Goal: Information Seeking & Learning: Learn about a topic

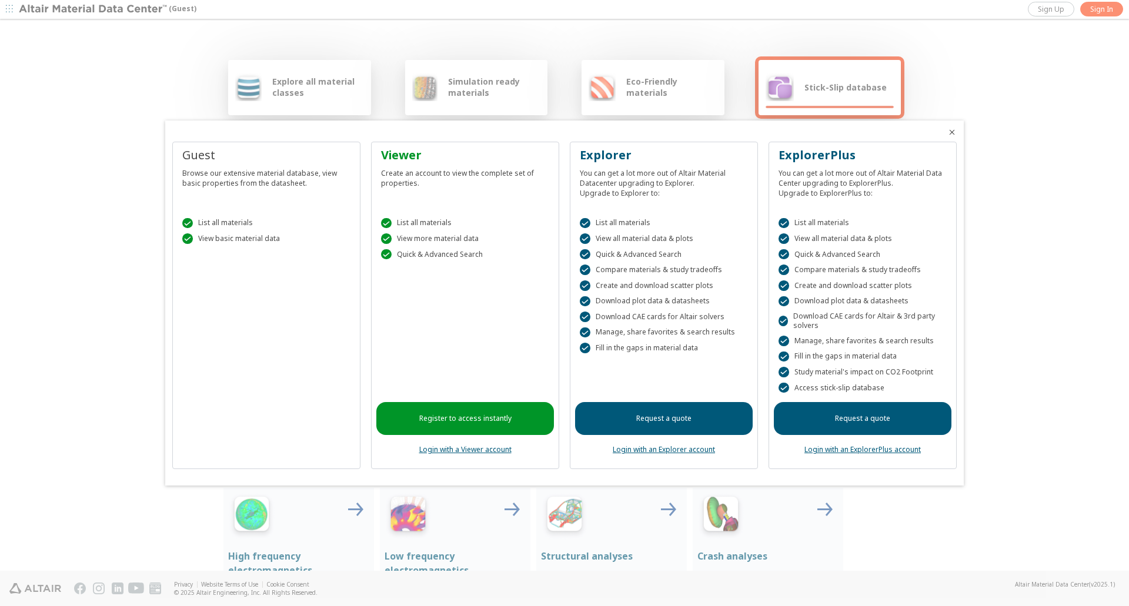
click at [1019, 306] on div at bounding box center [564, 303] width 1129 height 606
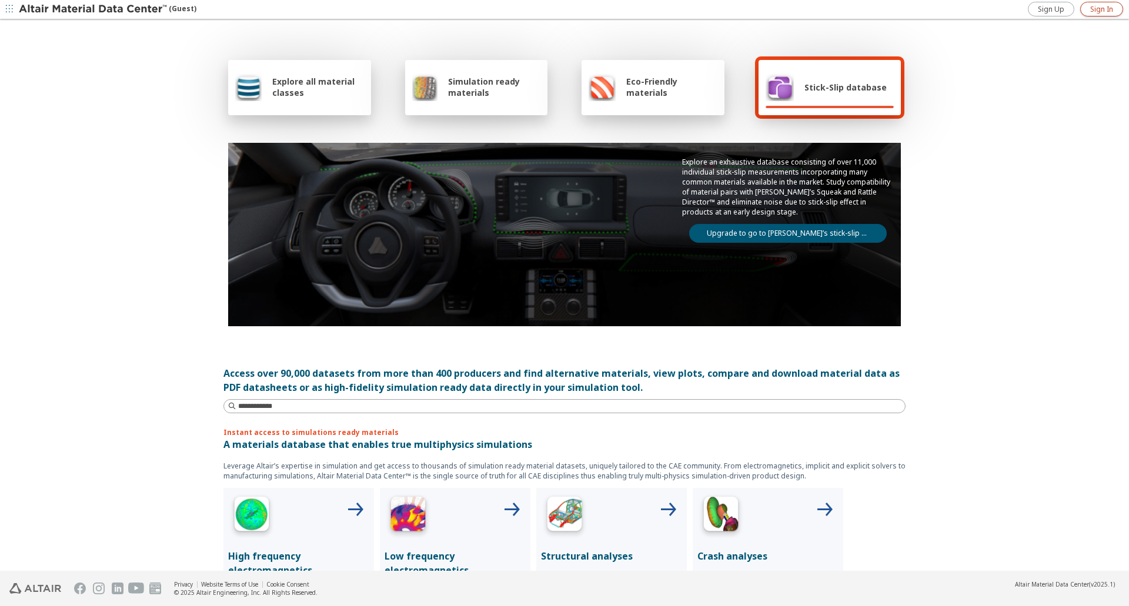
click at [1109, 5] on span "Sign In" at bounding box center [1101, 9] width 23 height 9
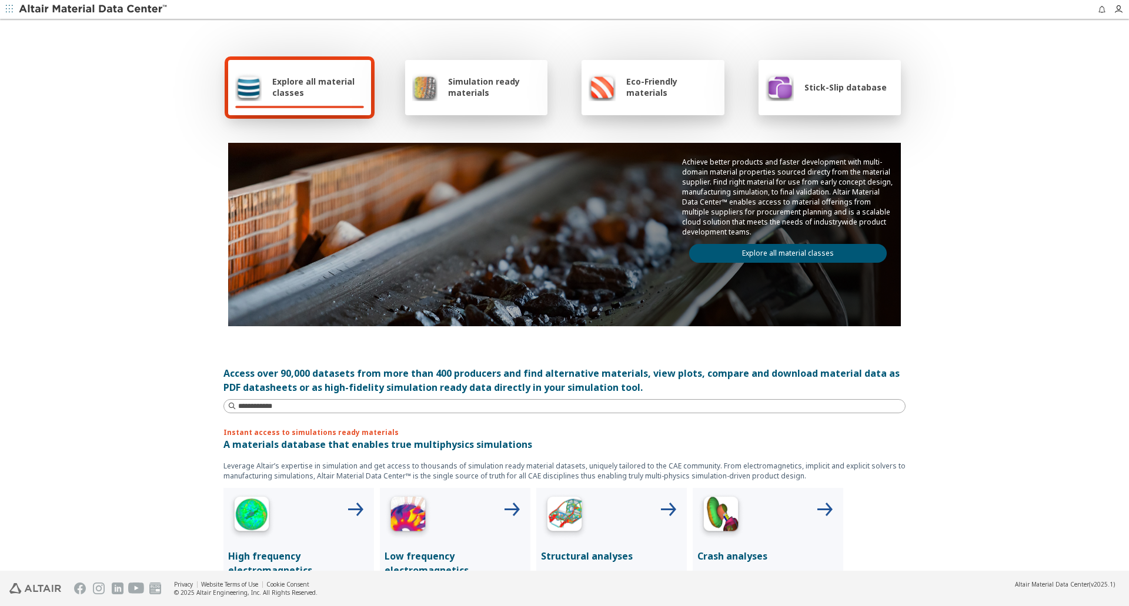
click at [325, 87] on span "Explore all material classes" at bounding box center [318, 87] width 92 height 22
click at [329, 405] on input at bounding box center [566, 406] width 680 height 13
click at [826, 85] on span "Stick-Slip database" at bounding box center [845, 87] width 82 height 11
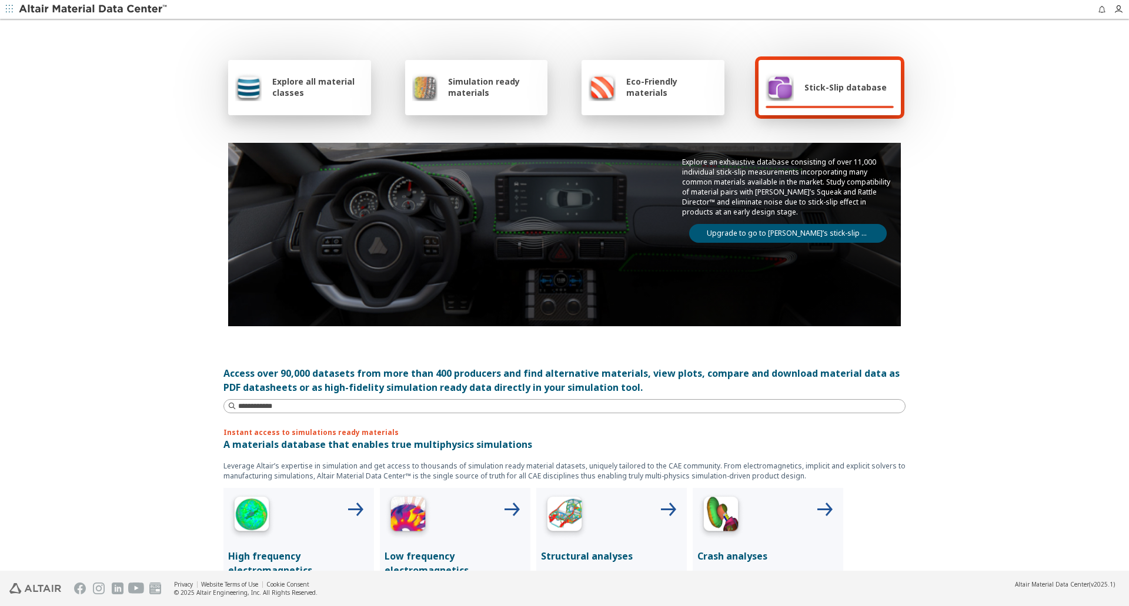
click at [323, 98] on div "Explore all material classes" at bounding box center [299, 87] width 129 height 28
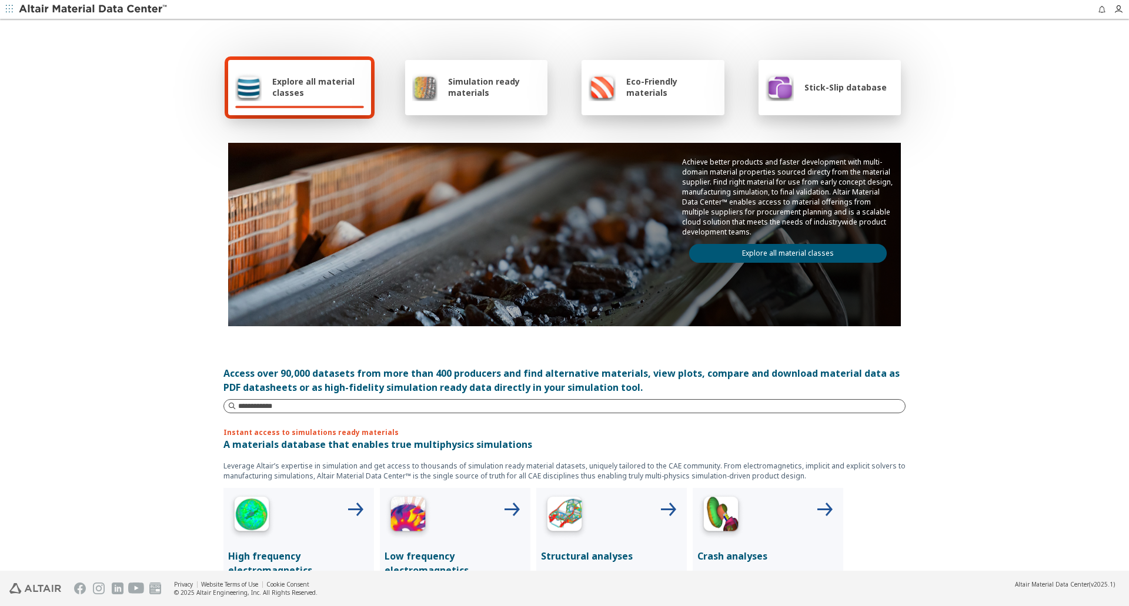
click at [261, 411] on div at bounding box center [564, 406] width 682 height 14
click at [263, 407] on input at bounding box center [566, 406] width 680 height 13
type input "****"
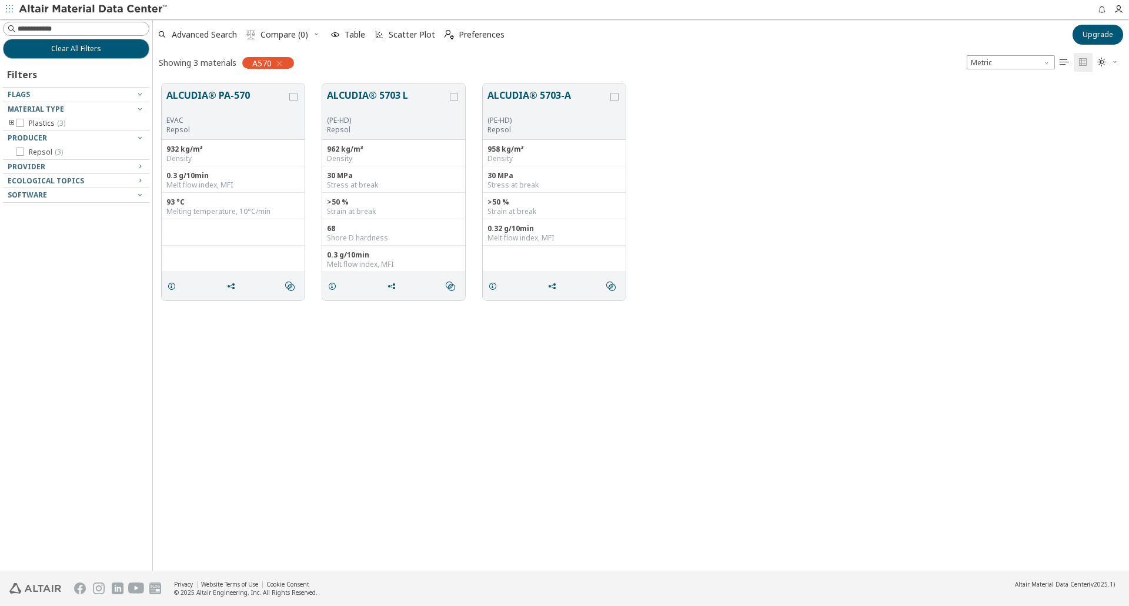
scroll to position [487, 967]
click at [281, 60] on icon "button" at bounding box center [279, 63] width 9 height 9
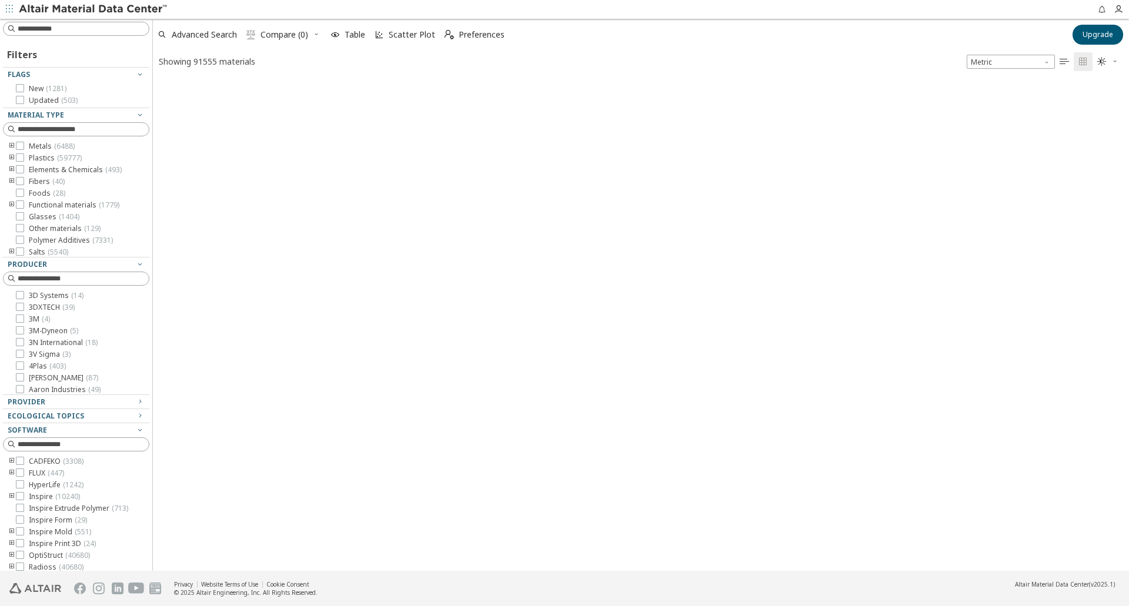
scroll to position [489, 967]
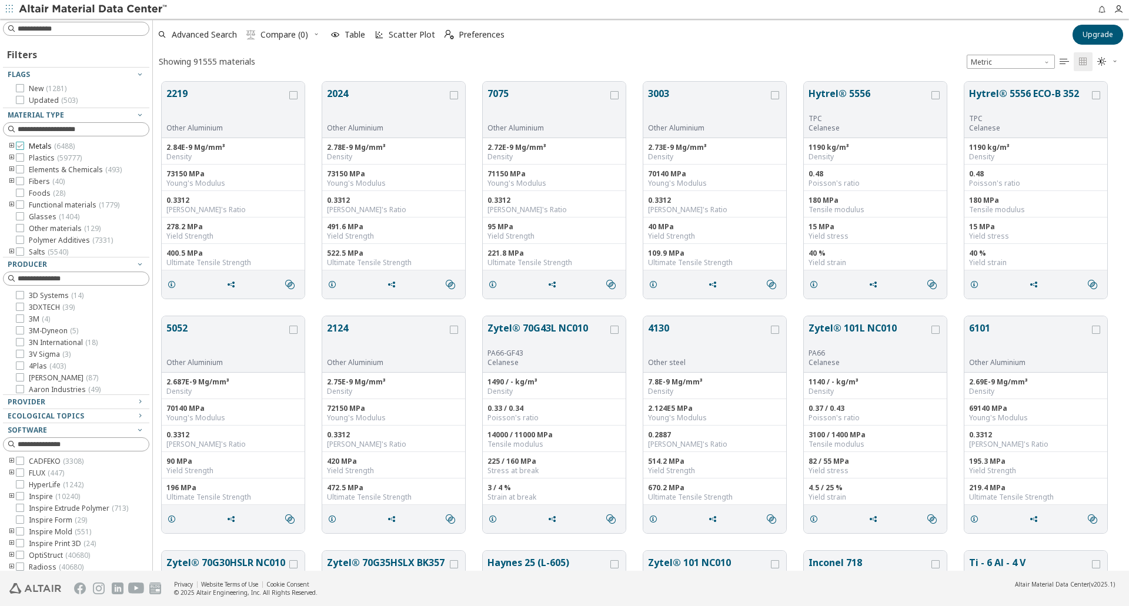
click at [16, 146] on icon at bounding box center [20, 146] width 8 height 8
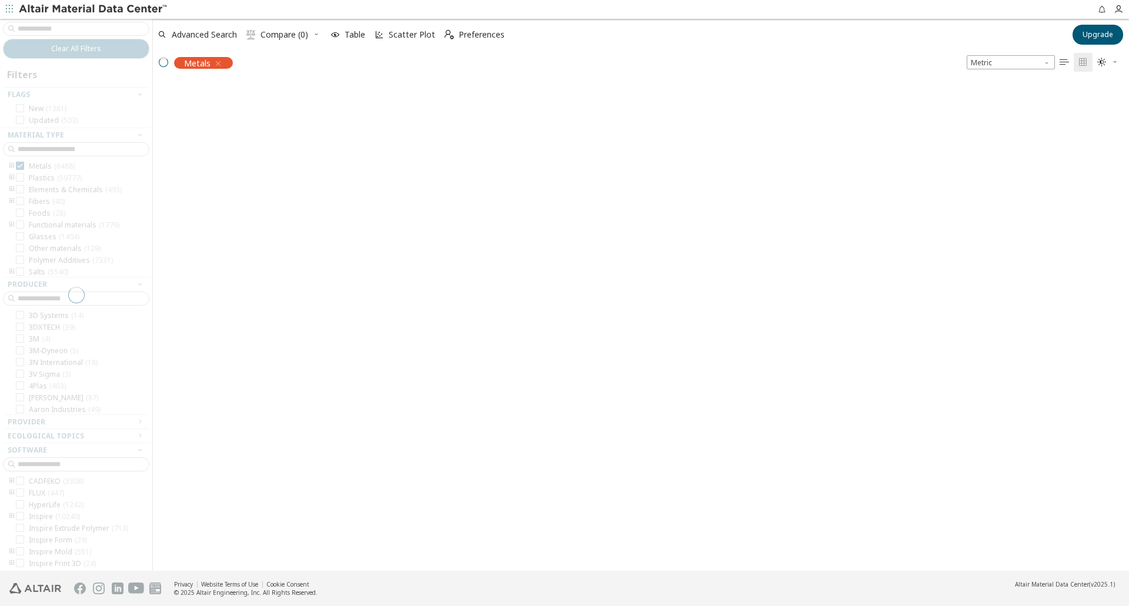
scroll to position [487, 967]
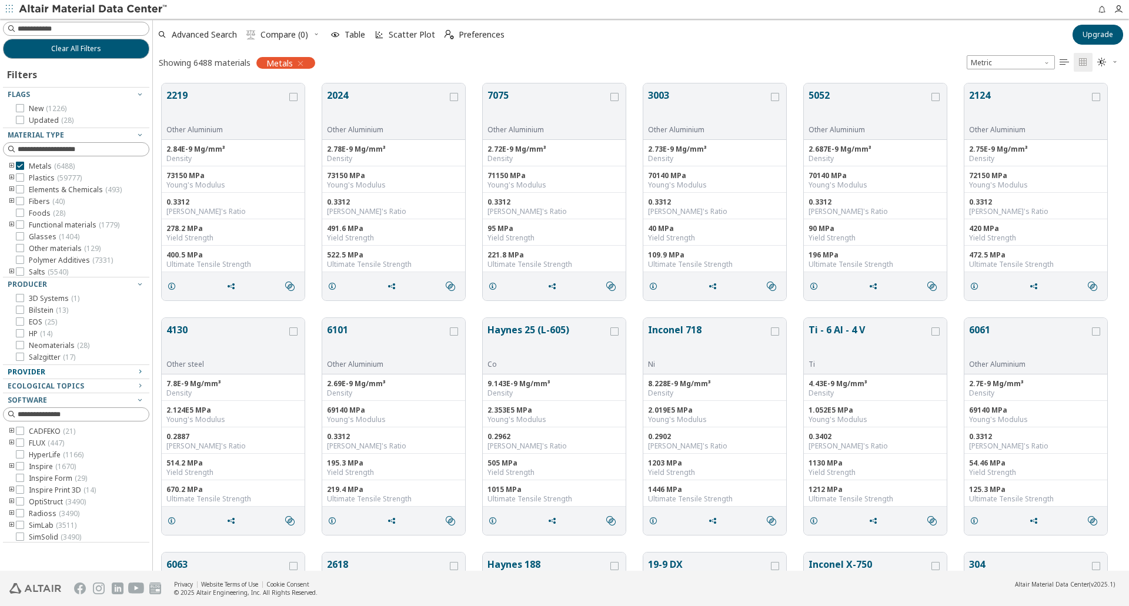
click at [92, 371] on div "Provider" at bounding box center [72, 371] width 128 height 9
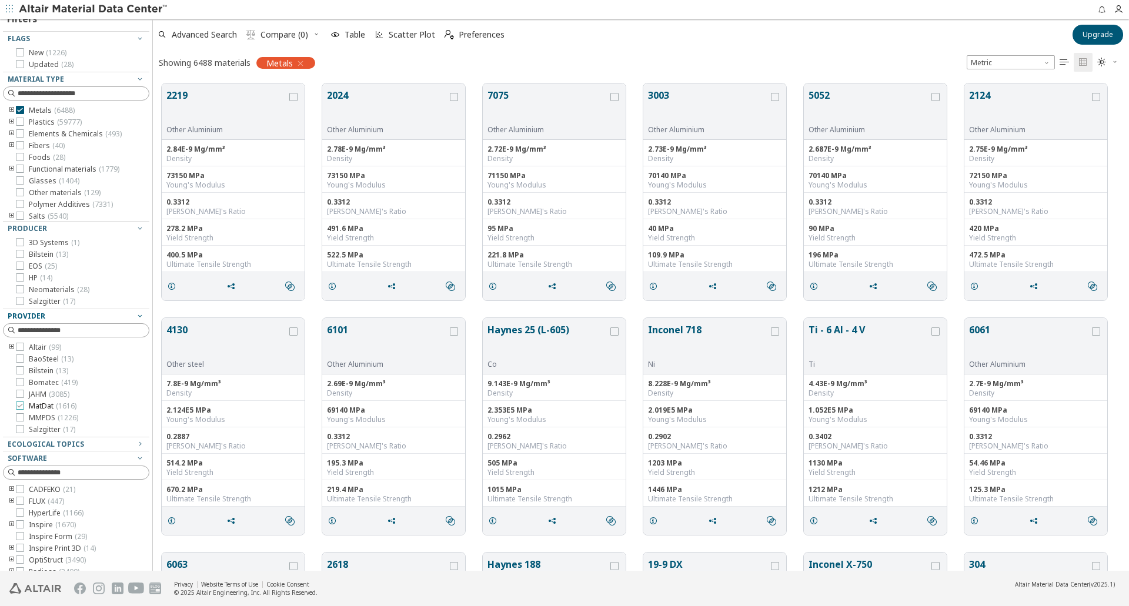
scroll to position [30, 0]
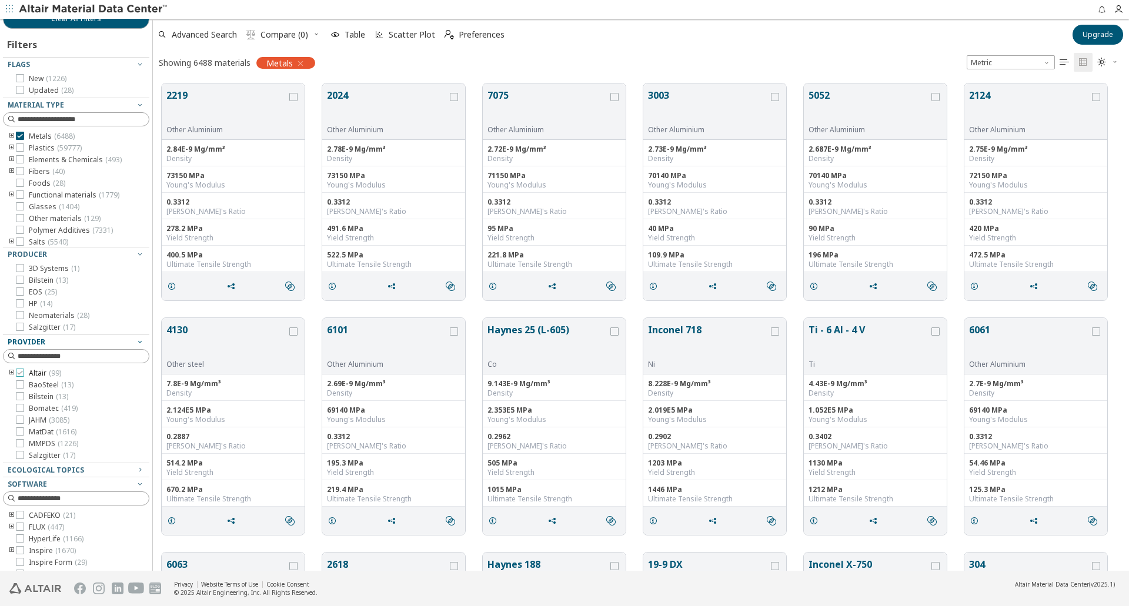
click at [16, 372] on icon at bounding box center [20, 373] width 8 height 8
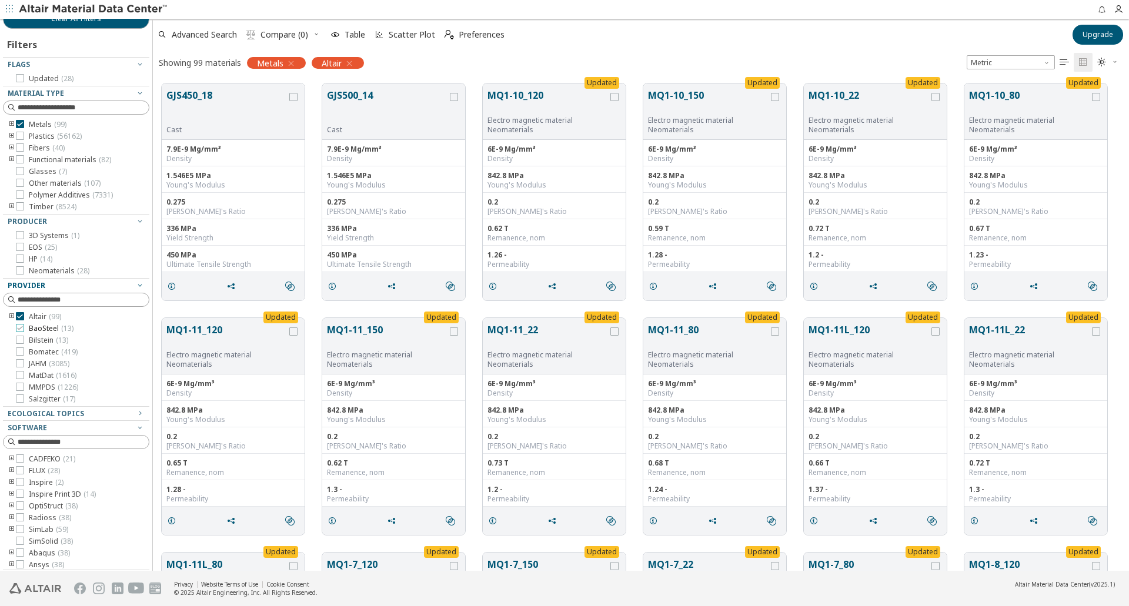
click at [24, 330] on label "BaoSteel ( 13 )" at bounding box center [45, 328] width 58 height 9
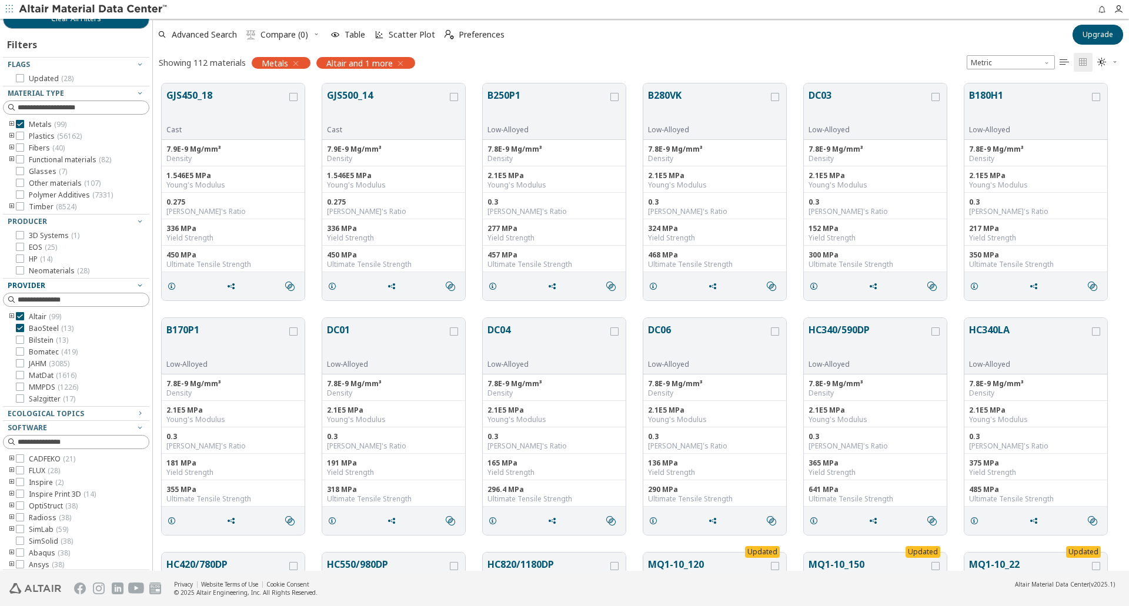
click at [21, 339] on icon at bounding box center [20, 340] width 8 height 8
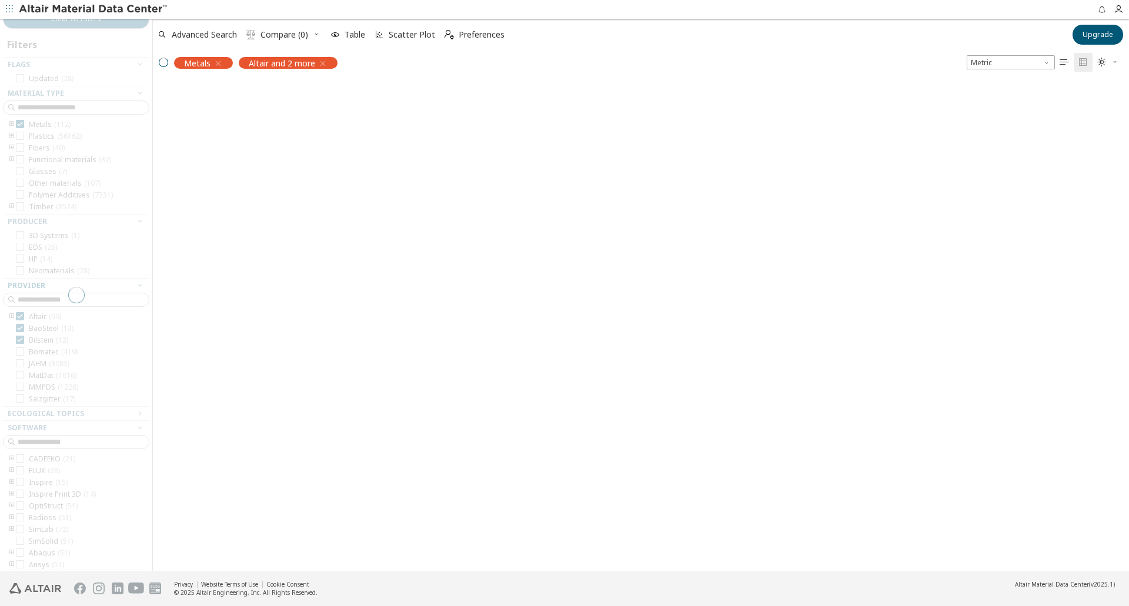
click at [21, 352] on div at bounding box center [76, 295] width 152 height 552
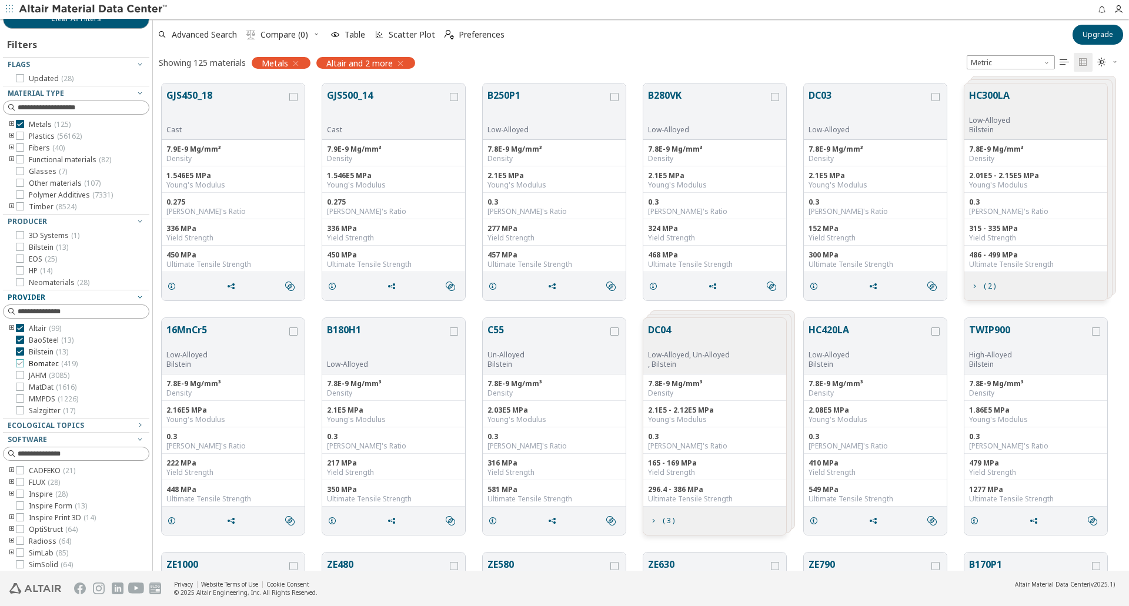
click at [19, 361] on icon at bounding box center [20, 363] width 8 height 8
click at [21, 340] on icon at bounding box center [20, 340] width 8 height 8
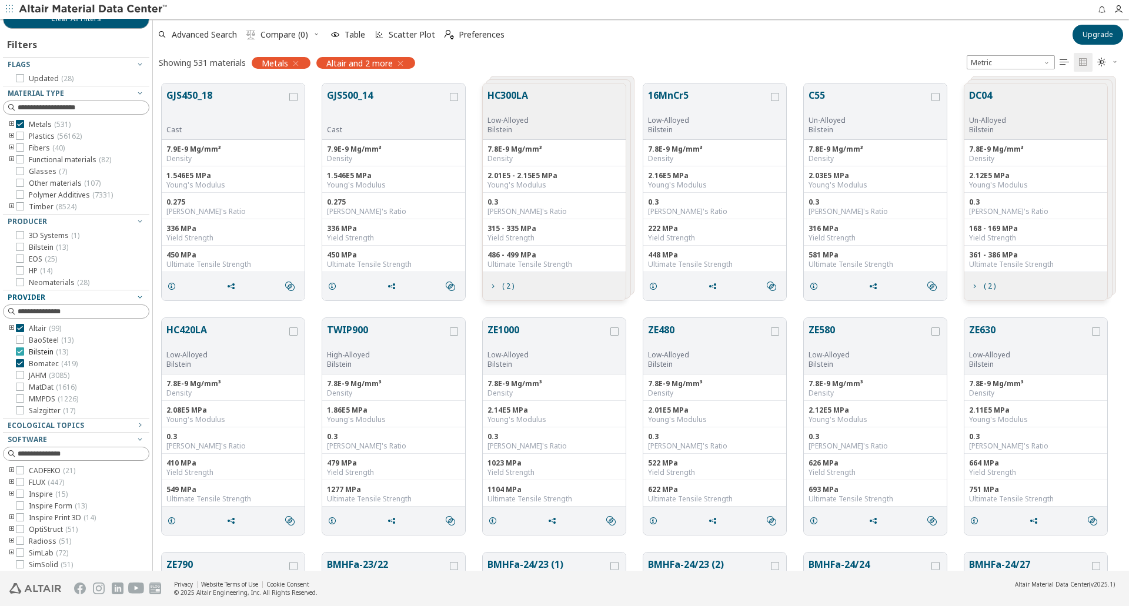
click at [18, 353] on icon at bounding box center [20, 351] width 8 height 8
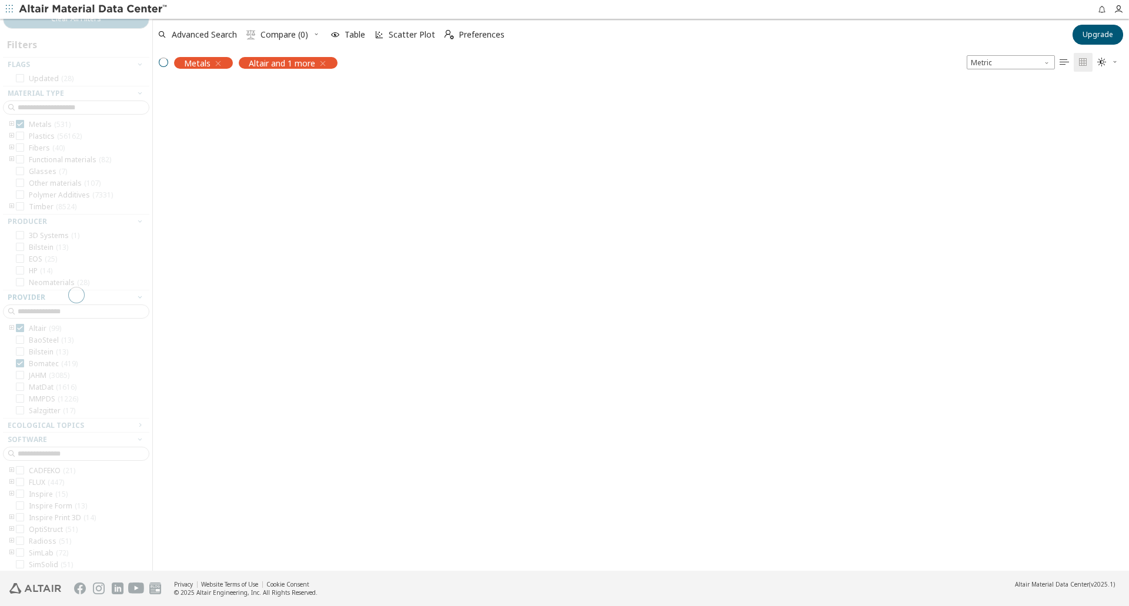
click at [18, 360] on div at bounding box center [76, 295] width 152 height 552
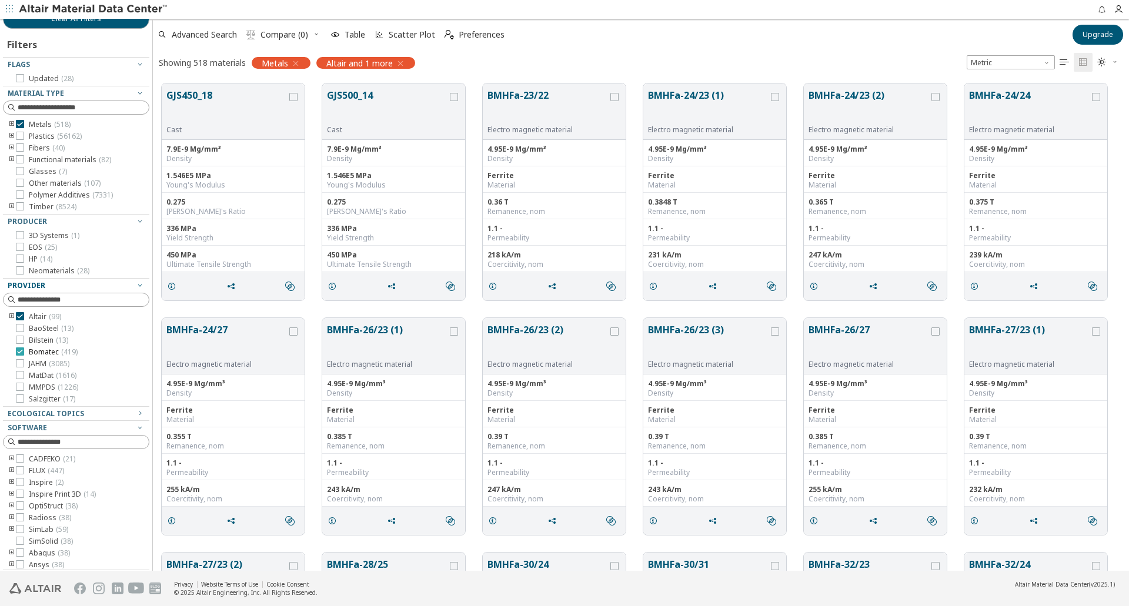
click at [20, 354] on icon at bounding box center [20, 351] width 8 height 8
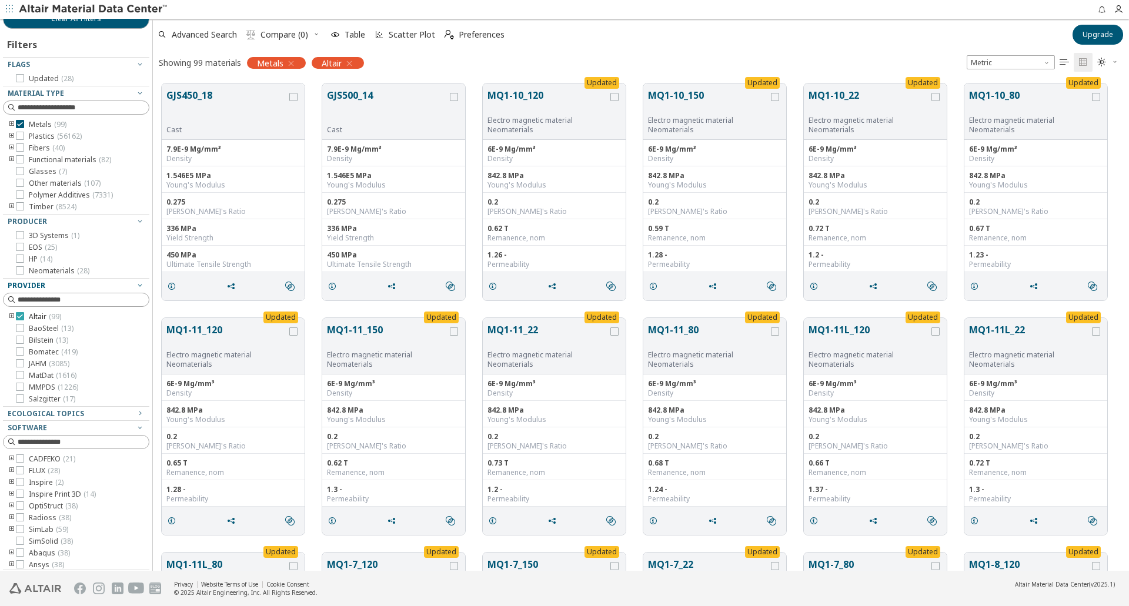
click at [19, 316] on icon at bounding box center [20, 316] width 8 height 8
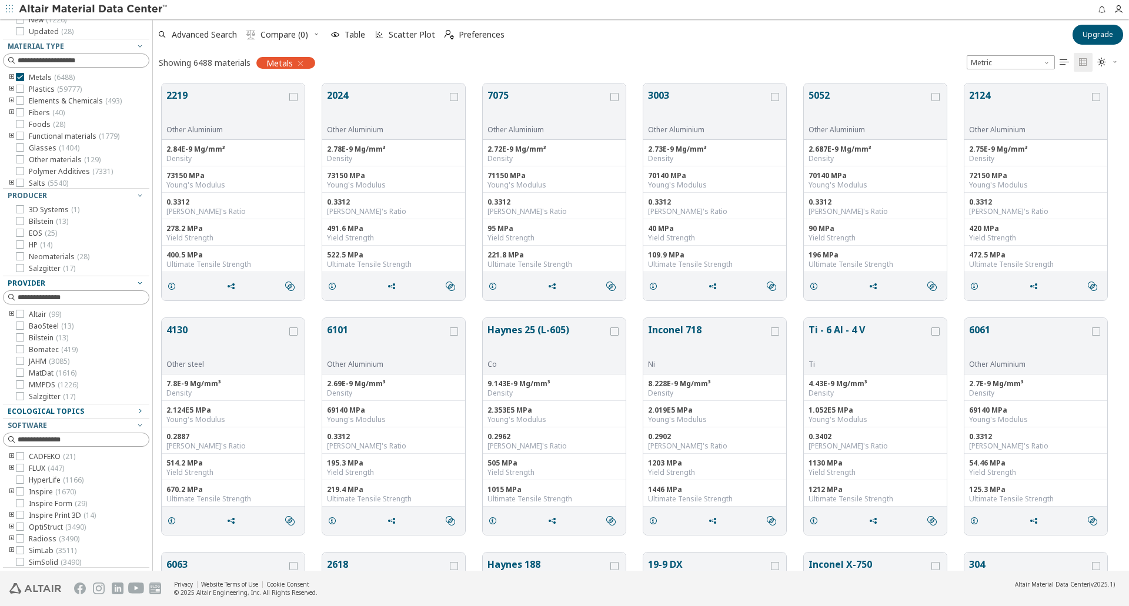
click at [65, 410] on span "Ecological Topics" at bounding box center [46, 411] width 76 height 10
click at [135, 196] on icon "button" at bounding box center [139, 194] width 9 height 9
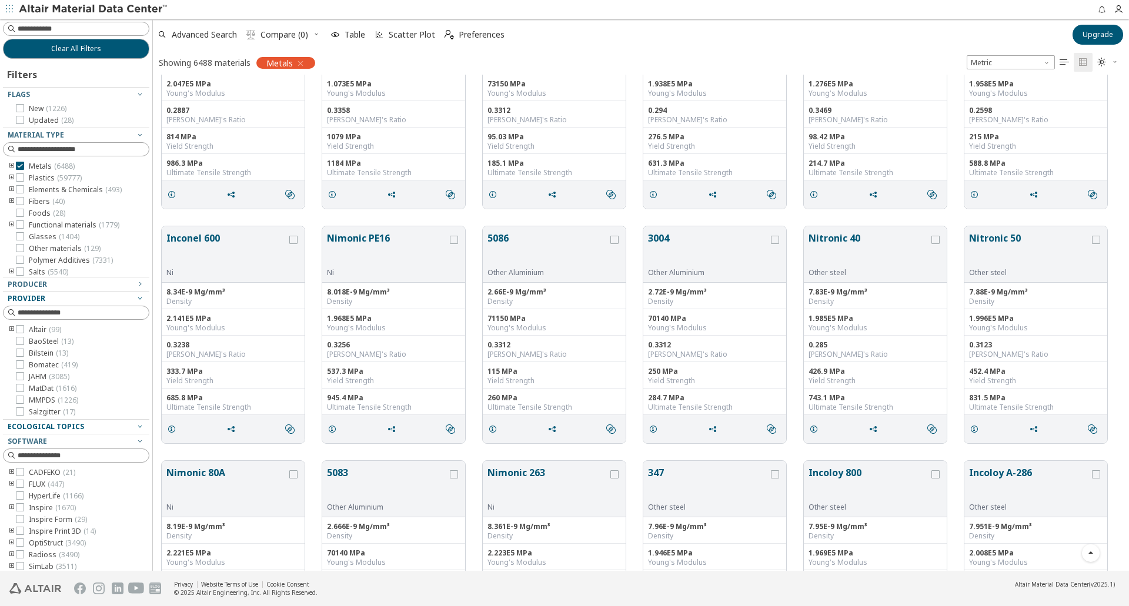
scroll to position [1058, 0]
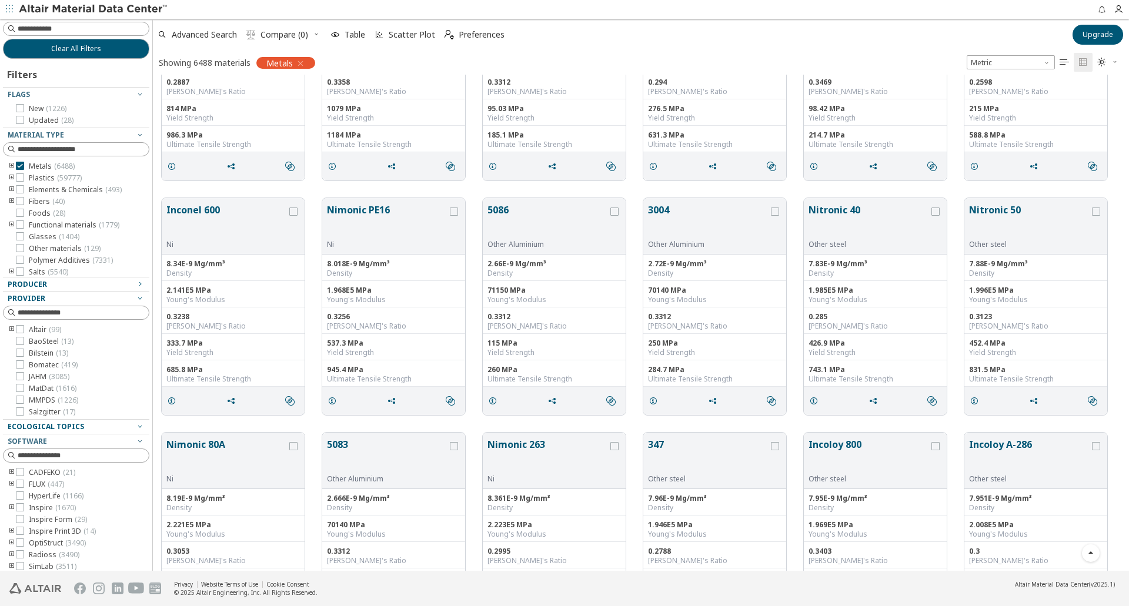
click at [115, 286] on div "Producer" at bounding box center [72, 284] width 128 height 9
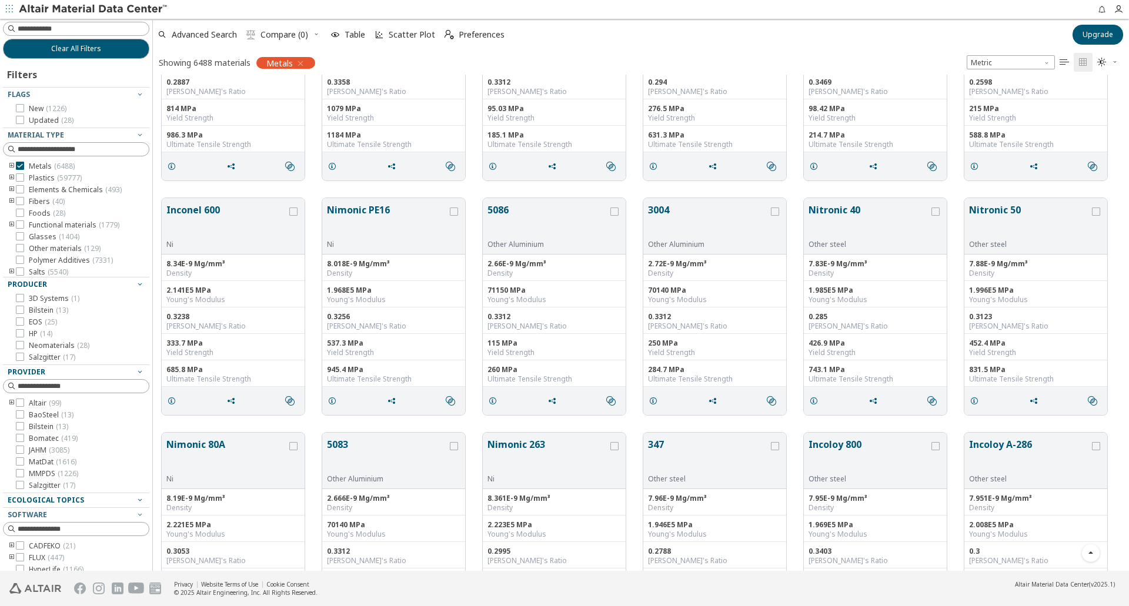
click at [115, 286] on div "Producer" at bounding box center [72, 284] width 128 height 9
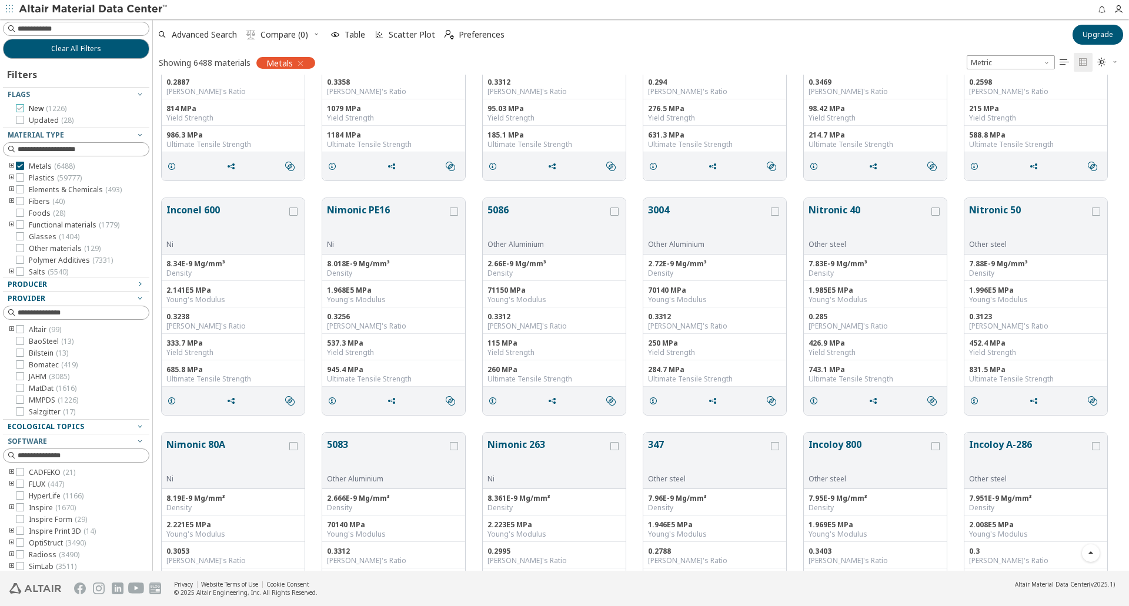
click at [22, 109] on icon at bounding box center [20, 108] width 8 height 8
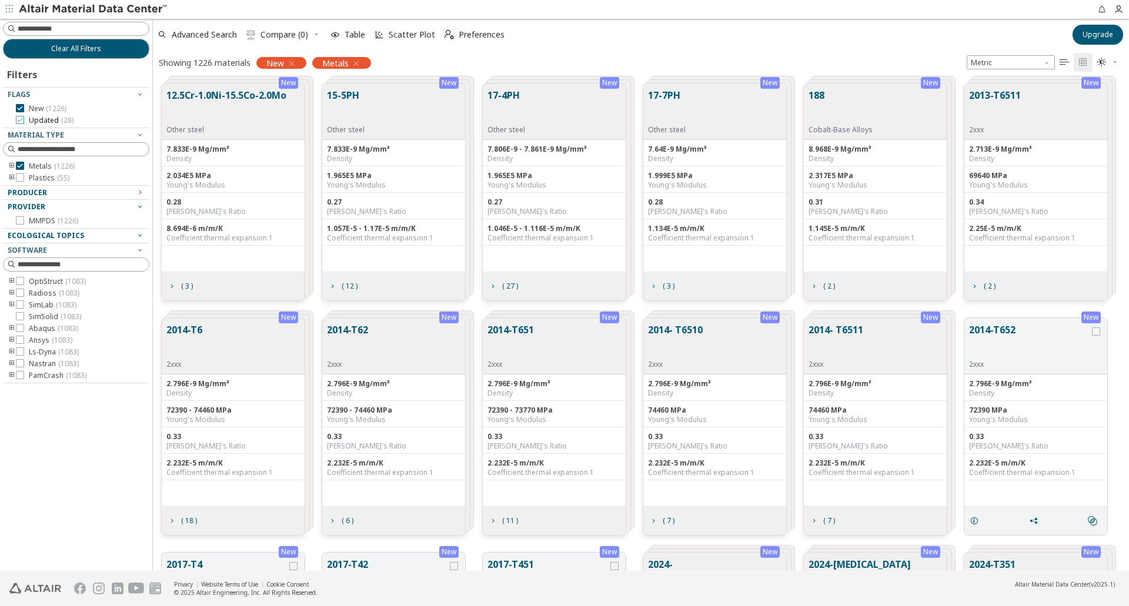
click at [20, 120] on icon at bounding box center [20, 120] width 8 height 8
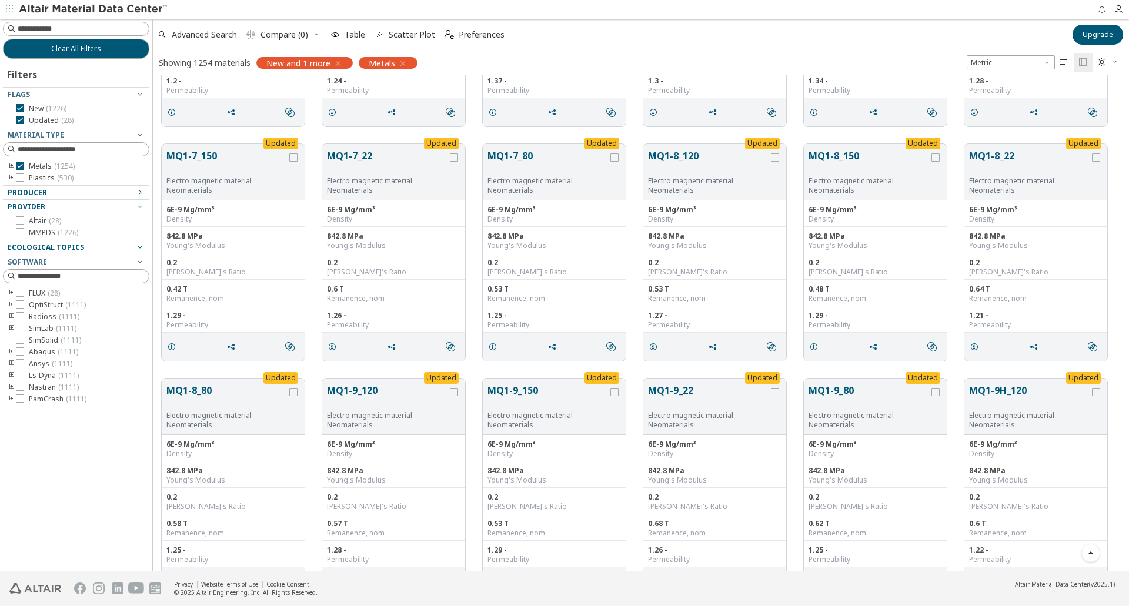
scroll to position [470, 0]
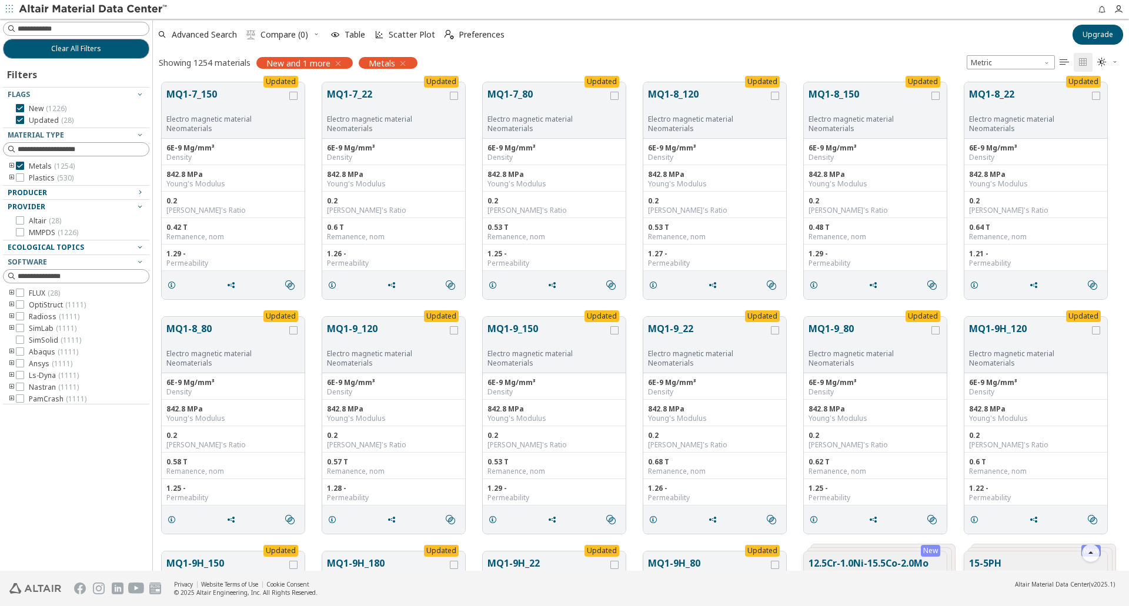
click at [18, 124] on div at bounding box center [73, 125] width 141 height 6
click at [19, 120] on icon at bounding box center [20, 120] width 8 height 8
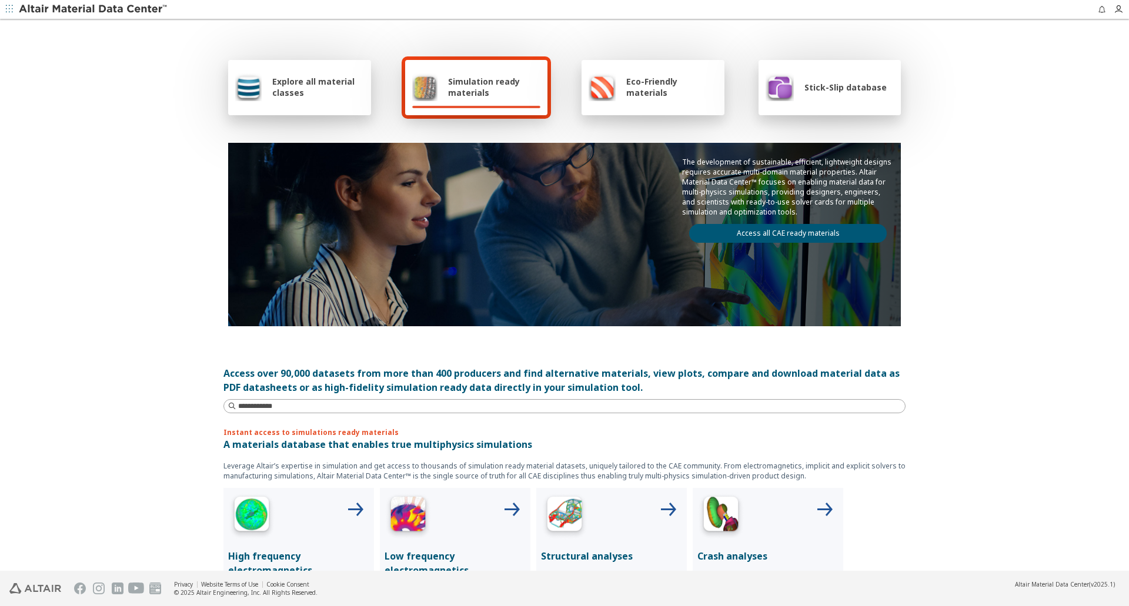
click at [487, 105] on div "Simulation ready materials" at bounding box center [476, 87] width 143 height 55
click at [476, 77] on span "Simulation ready materials" at bounding box center [494, 87] width 92 height 22
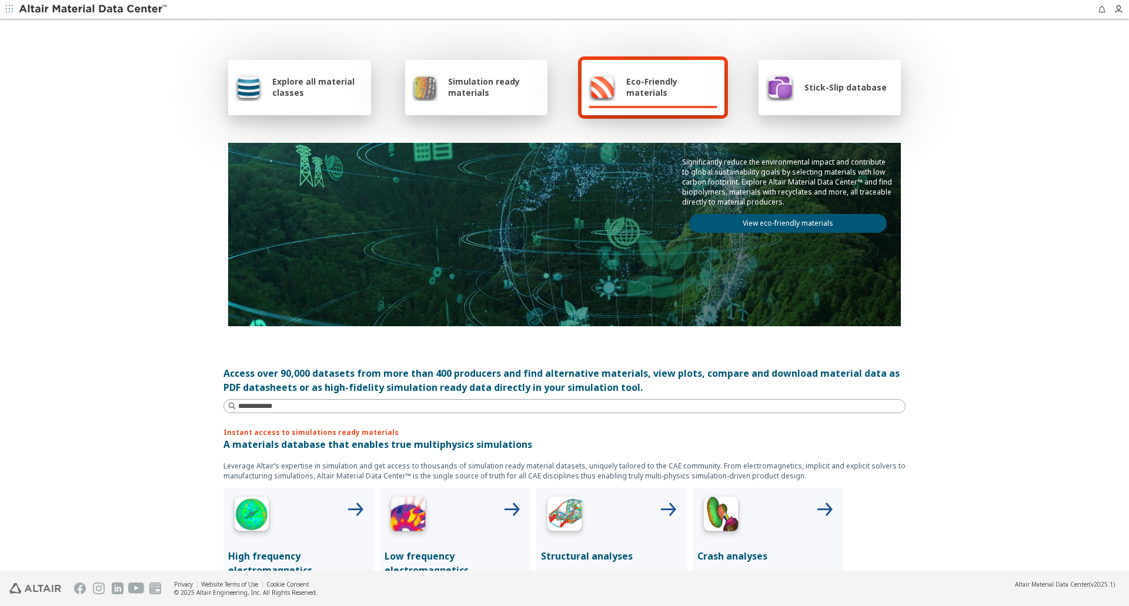
click at [450, 86] on span "Simulation ready materials" at bounding box center [494, 87] width 92 height 22
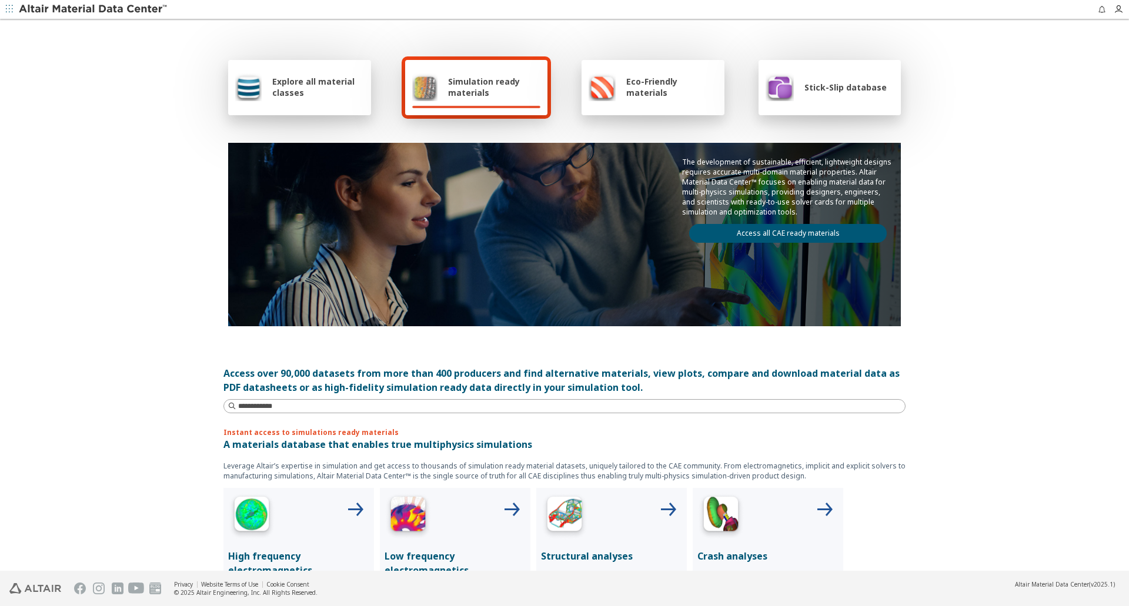
click at [450, 86] on span "Simulation ready materials" at bounding box center [494, 87] width 92 height 22
drag, startPoint x: 873, startPoint y: 222, endPoint x: 831, endPoint y: 229, distance: 42.2
click at [872, 223] on div "The development of sustainable, efficient, lightweight designs requires accurat…" at bounding box center [788, 200] width 226 height 114
click at [804, 234] on link "Access all CAE ready materials" at bounding box center [788, 233] width 198 height 19
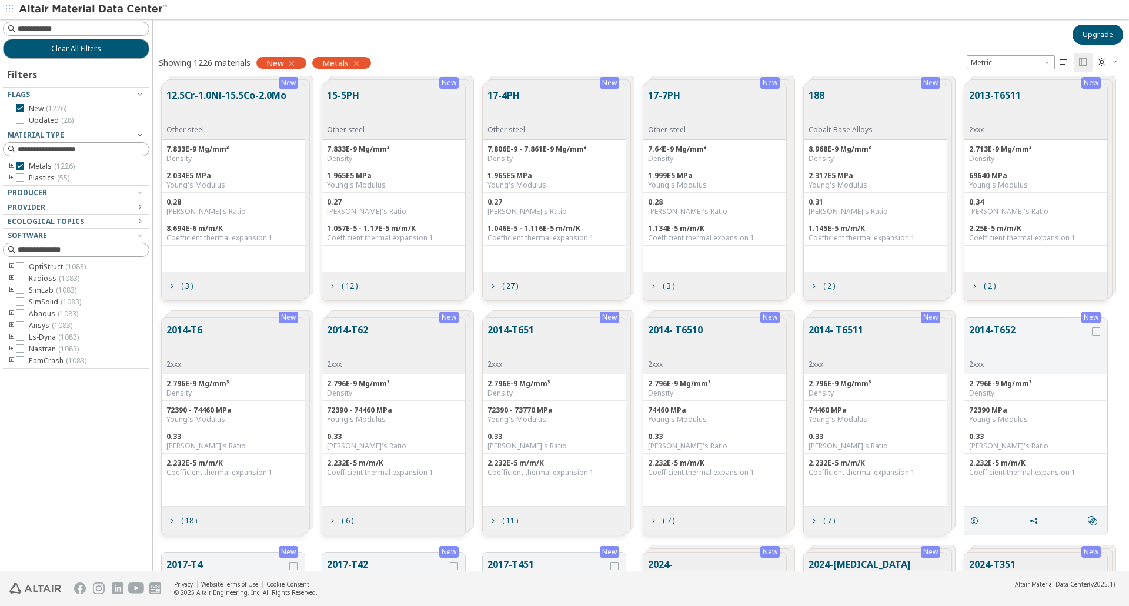
scroll to position [9, 9]
click at [9, 165] on icon "toogle group" at bounding box center [12, 166] width 8 height 9
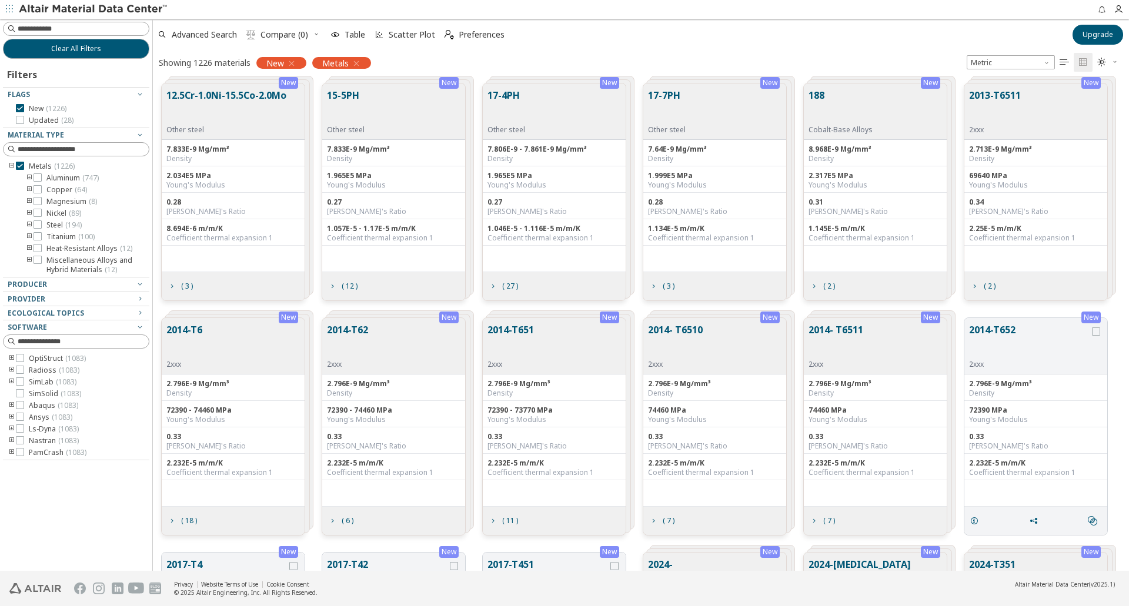
click at [28, 225] on icon "toogle group" at bounding box center [29, 224] width 8 height 9
click at [38, 224] on icon at bounding box center [38, 224] width 8 height 8
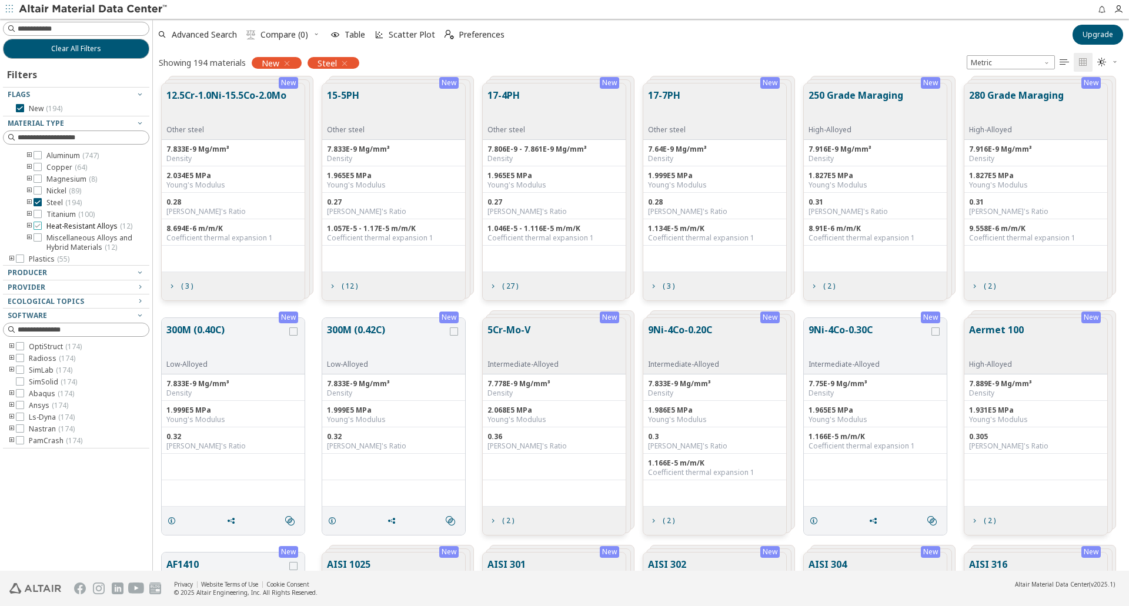
scroll to position [12, 0]
click at [25, 201] on icon "toogle group" at bounding box center [29, 201] width 8 height 9
click at [23, 106] on icon at bounding box center [20, 108] width 8 height 8
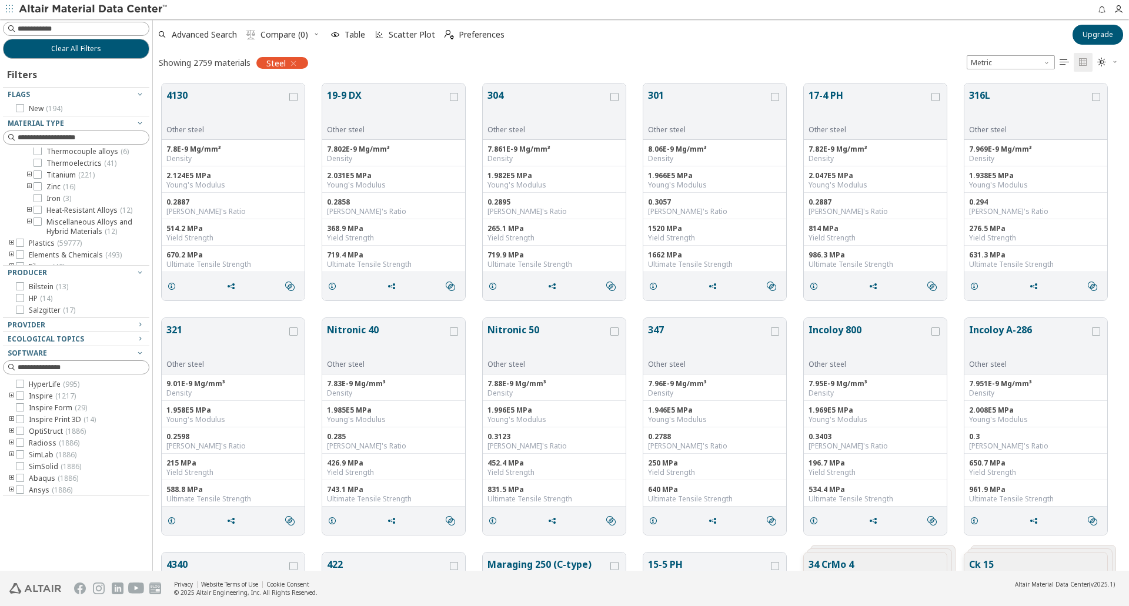
scroll to position [247, 0]
click at [28, 138] on icon "toogle group" at bounding box center [29, 133] width 8 height 9
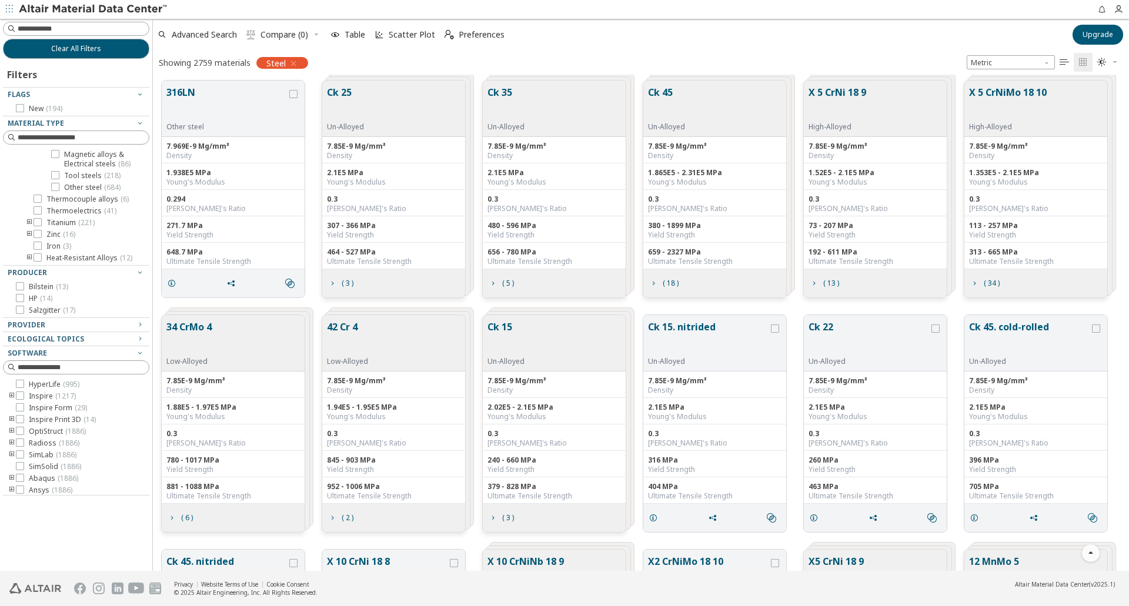
scroll to position [423, 0]
click at [52, 153] on icon at bounding box center [55, 149] width 8 height 8
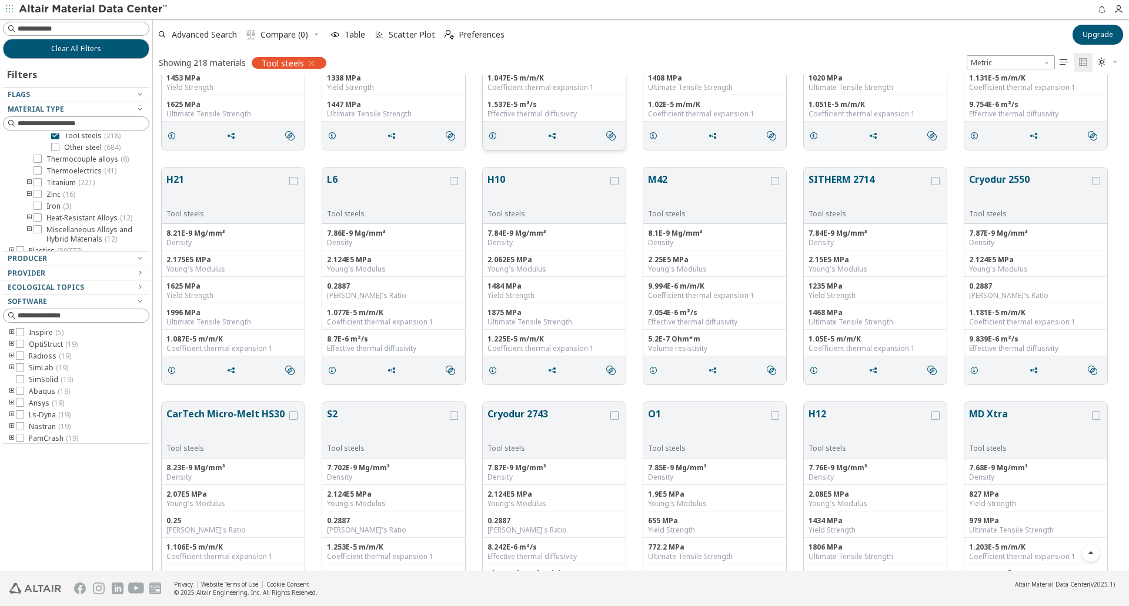
scroll to position [412, 0]
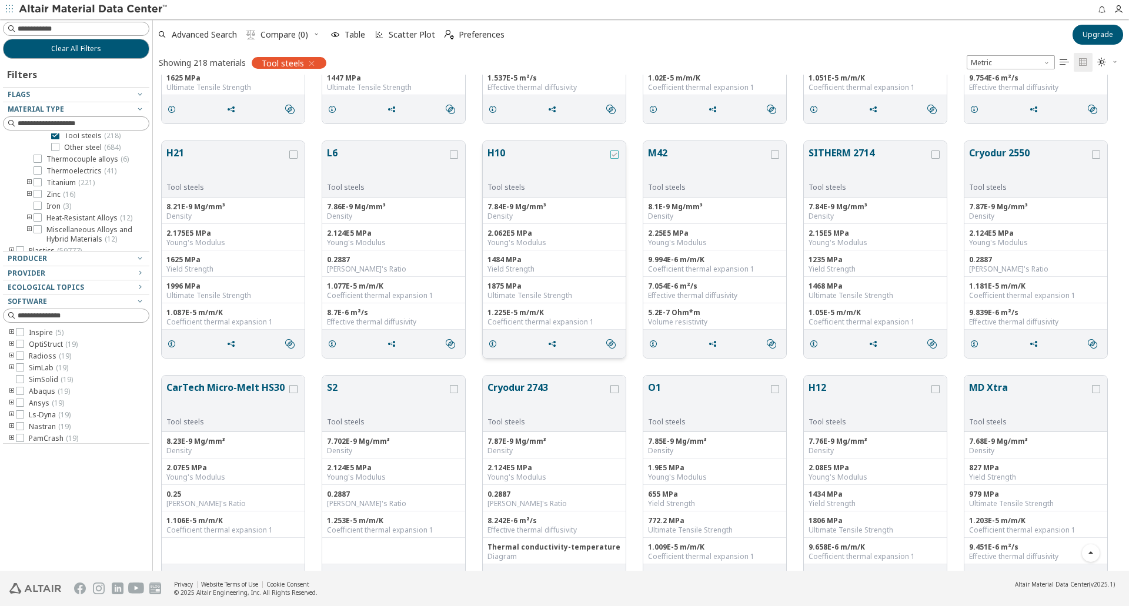
click at [612, 153] on icon "grid" at bounding box center [614, 155] width 8 height 8
click at [613, 155] on icon "grid" at bounding box center [614, 155] width 8 height 8
click at [58, 139] on icon at bounding box center [55, 135] width 8 height 8
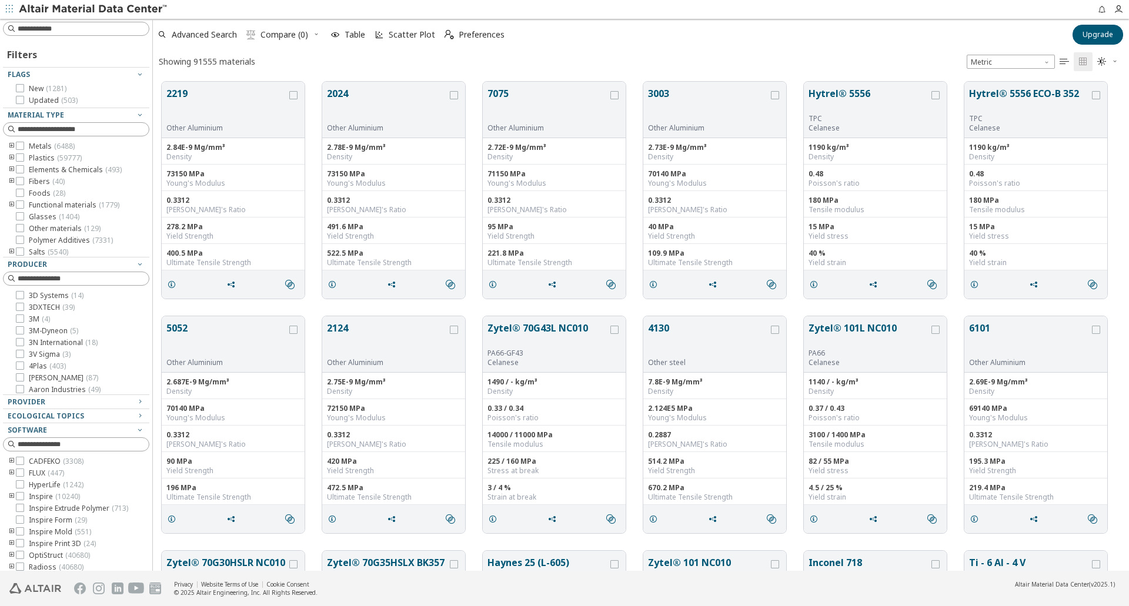
click at [11, 147] on icon "toogle group" at bounding box center [12, 146] width 8 height 9
click at [35, 173] on icon at bounding box center [38, 169] width 8 height 8
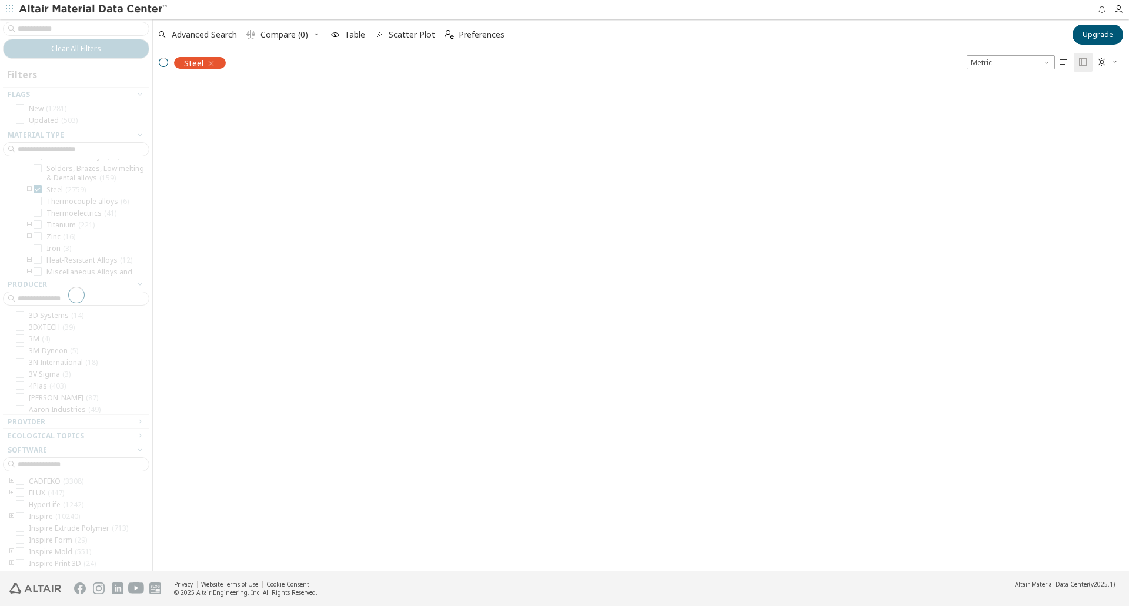
scroll to position [193, 0]
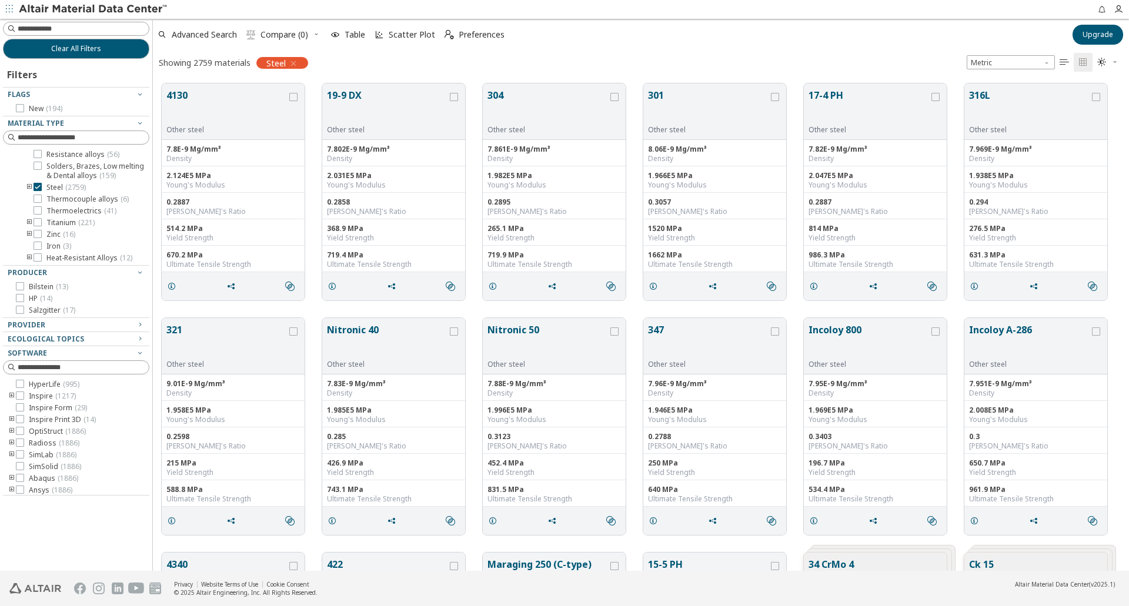
click at [29, 192] on icon "toogle group" at bounding box center [29, 187] width 8 height 9
drag, startPoint x: 63, startPoint y: 228, endPoint x: 14, endPoint y: 211, distance: 52.2
click at [14, 211] on div "Metals ( 6488 ) Aluminum ( 1120 ) Cobalt ( 30 ) Controlled expansion alloys ( 3…" at bounding box center [76, 46] width 146 height 531
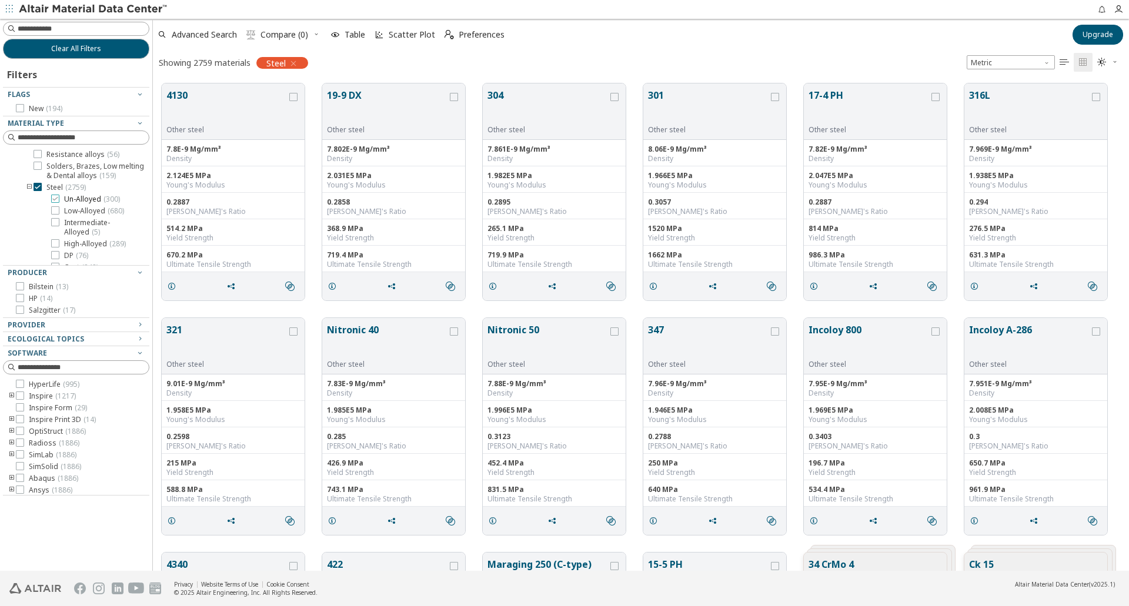
click at [60, 204] on label "Un-Alloyed ( 300 )" at bounding box center [85, 199] width 69 height 9
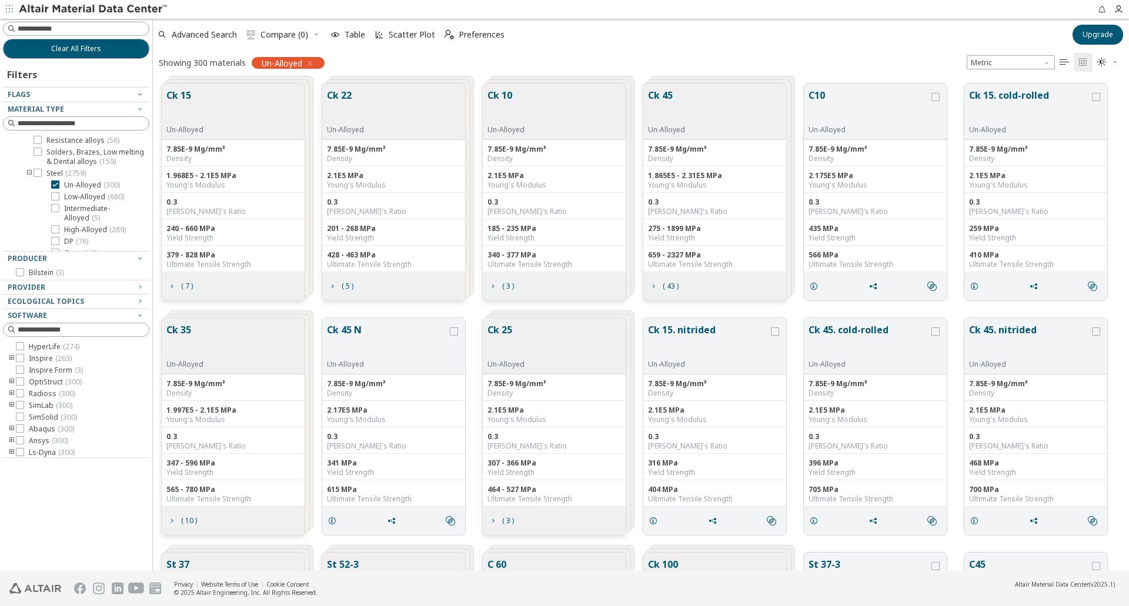
click at [250, 113] on div "Ck 15 Un-Alloyed" at bounding box center [233, 111] width 143 height 56
click at [182, 288] on span "( 7 )" at bounding box center [187, 286] width 12 height 7
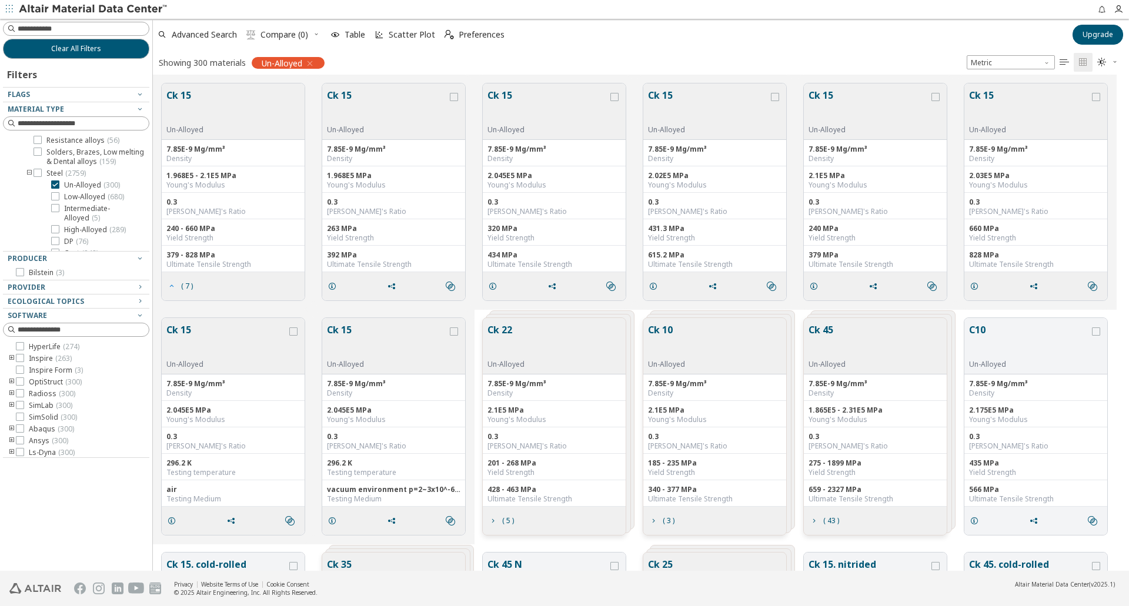
click at [183, 288] on span "( 7 )" at bounding box center [187, 286] width 12 height 7
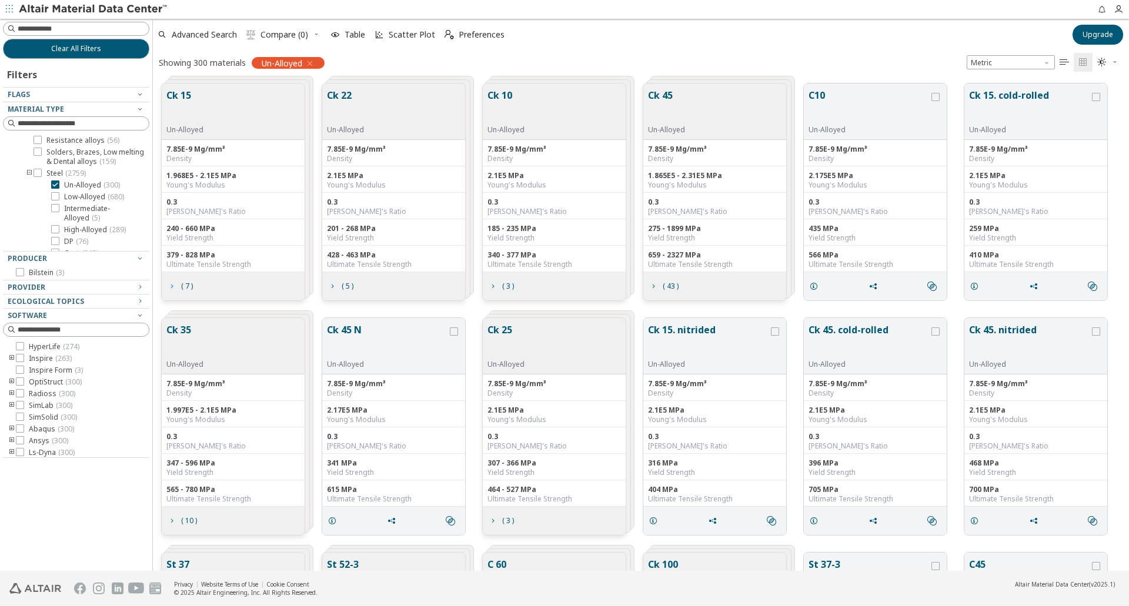
click at [183, 288] on span "( 7 )" at bounding box center [187, 286] width 12 height 7
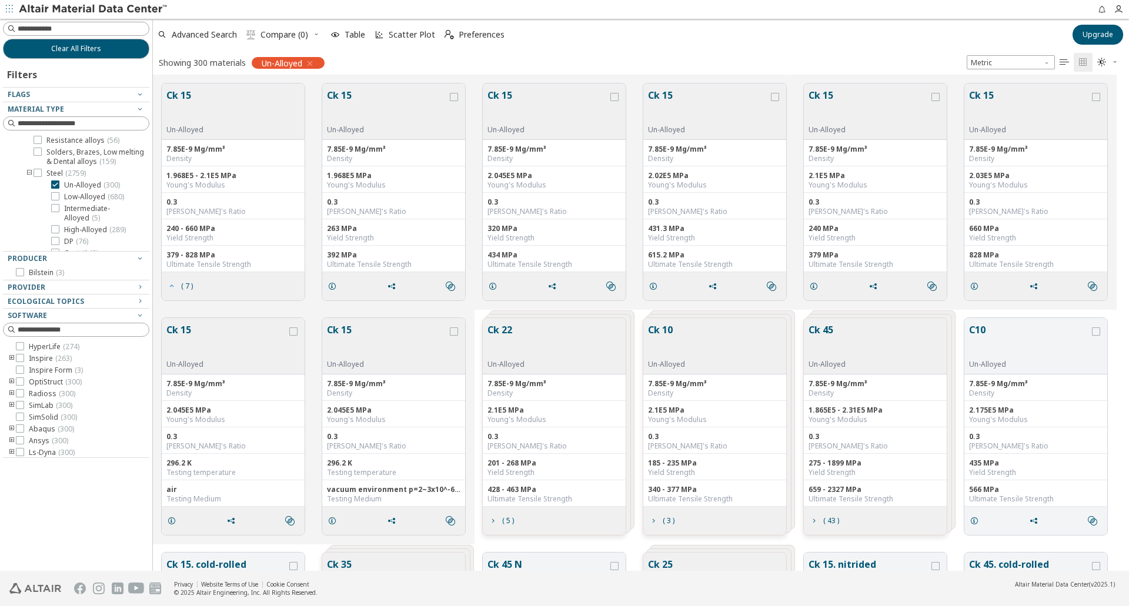
click at [183, 288] on span "( 7 )" at bounding box center [187, 286] width 12 height 7
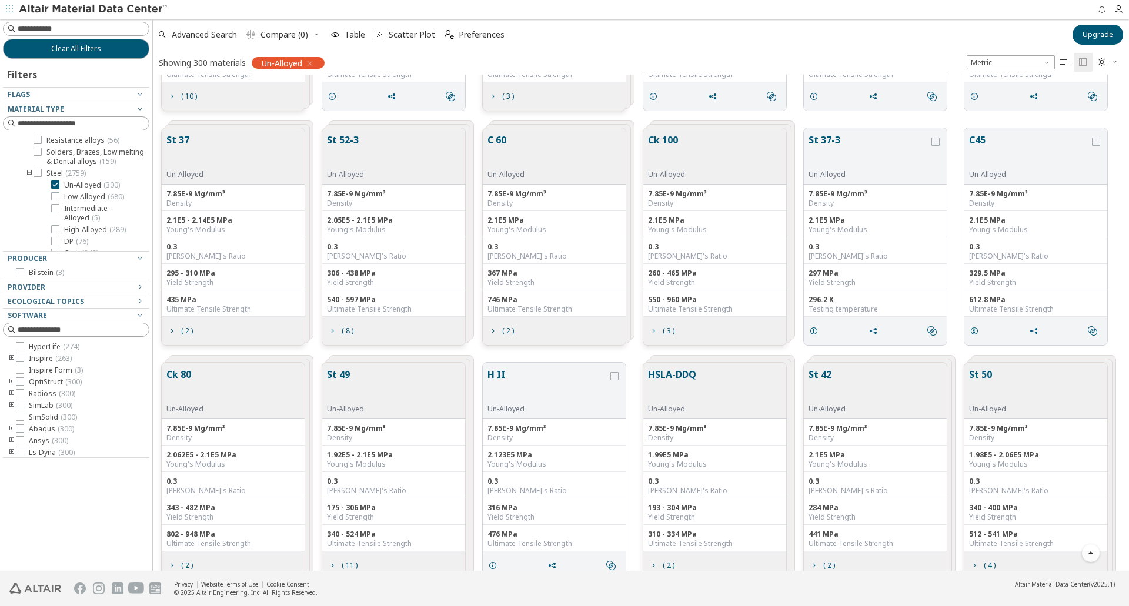
scroll to position [529, 0]
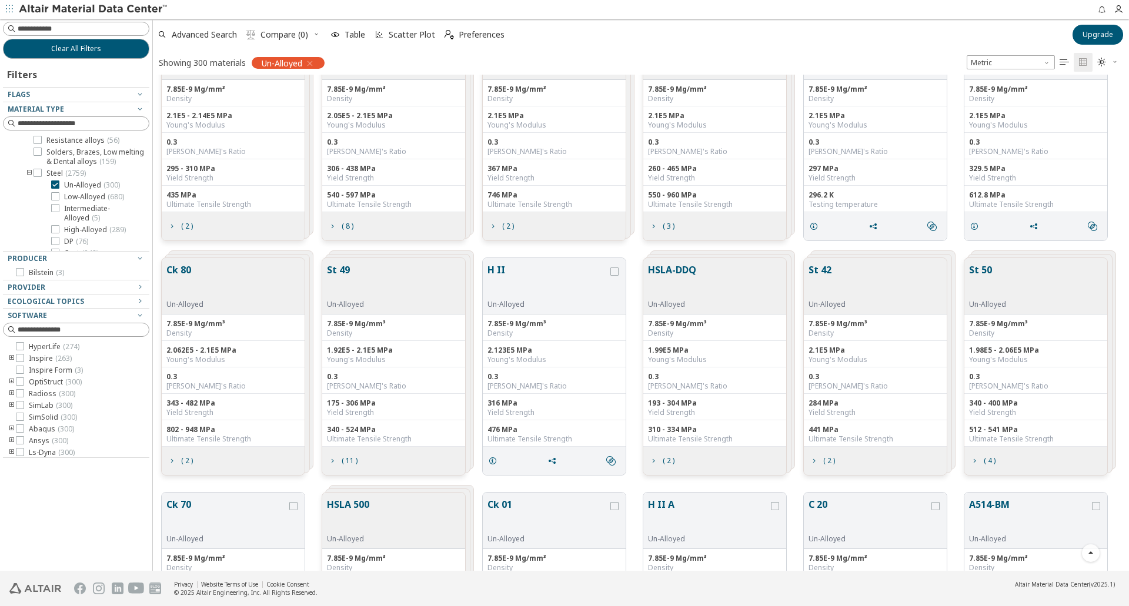
click at [989, 356] on div "Young's Modulus" at bounding box center [1035, 359] width 133 height 9
click at [990, 300] on div "Un-Alloyed" at bounding box center [987, 304] width 37 height 9
click at [1007, 433] on div "512 - 541 MPa" at bounding box center [1035, 429] width 133 height 9
drag, startPoint x: 1021, startPoint y: 429, endPoint x: 983, endPoint y: 399, distance: 48.5
click at [983, 405] on div "7.85E-9 Mg/mm³ Density 1.98E5 - 2.06E5 MPa Young's Modulus 0.3 Poisson's Ratio …" at bounding box center [1035, 381] width 143 height 132
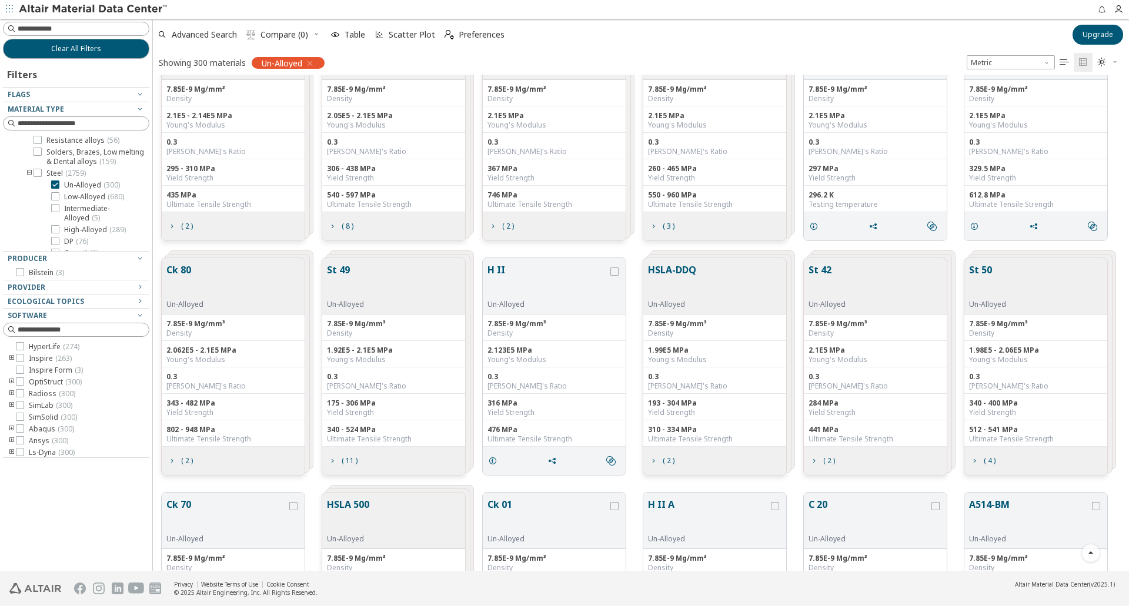
click at [985, 380] on div "0.3" at bounding box center [1035, 376] width 133 height 9
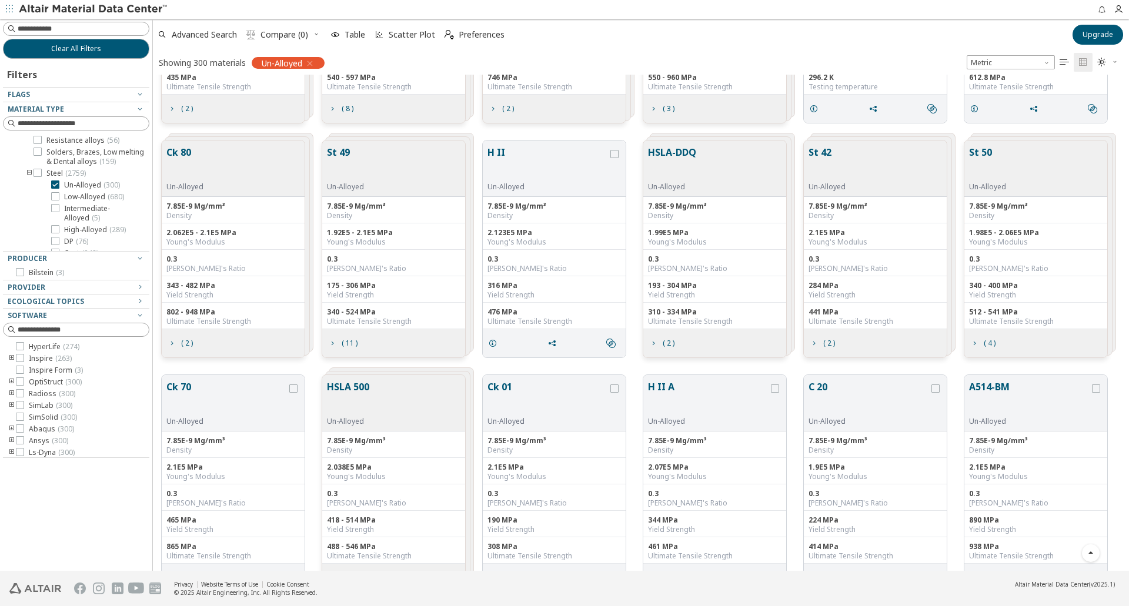
scroll to position [764, 0]
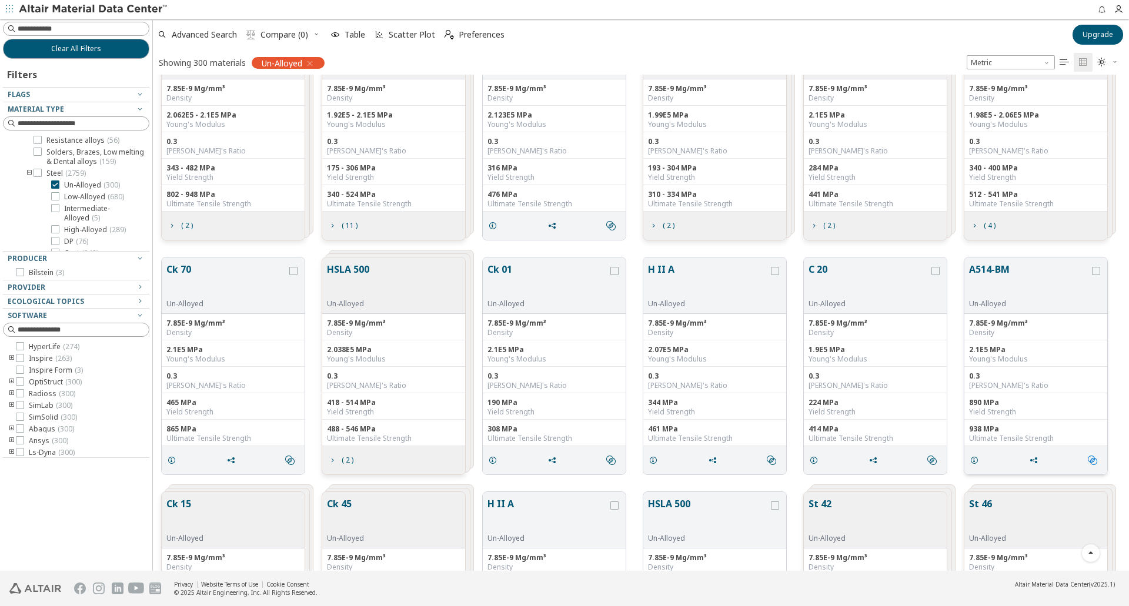
click at [1095, 465] on span "" at bounding box center [1094, 460] width 19 height 22
click at [1052, 521] on span "Similar Electrical Properties" at bounding box center [1060, 519] width 113 height 19
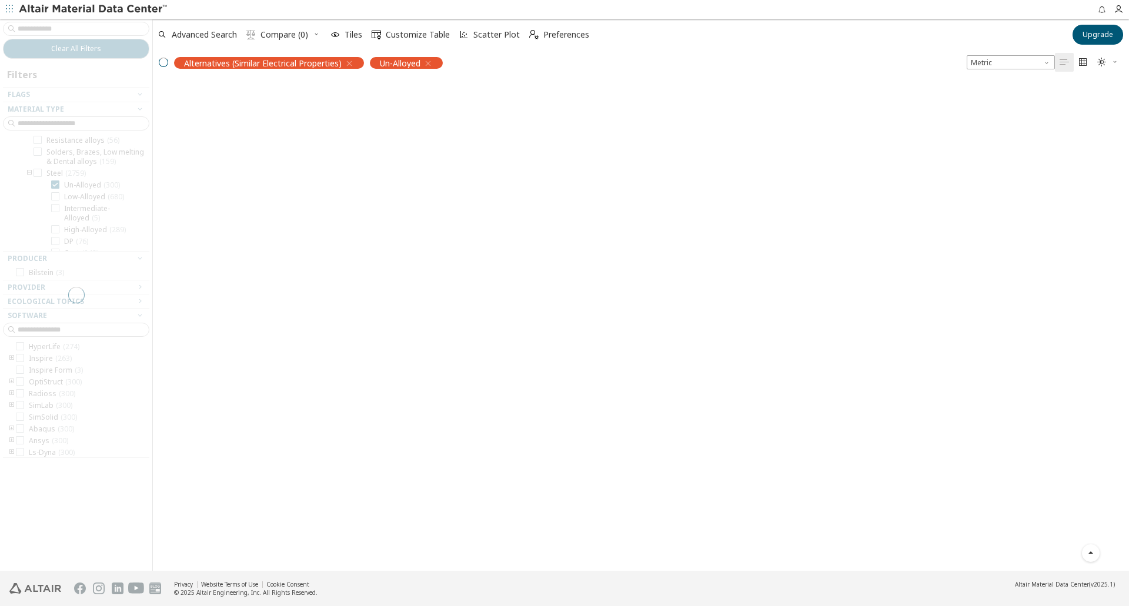
scroll to position [0, 0]
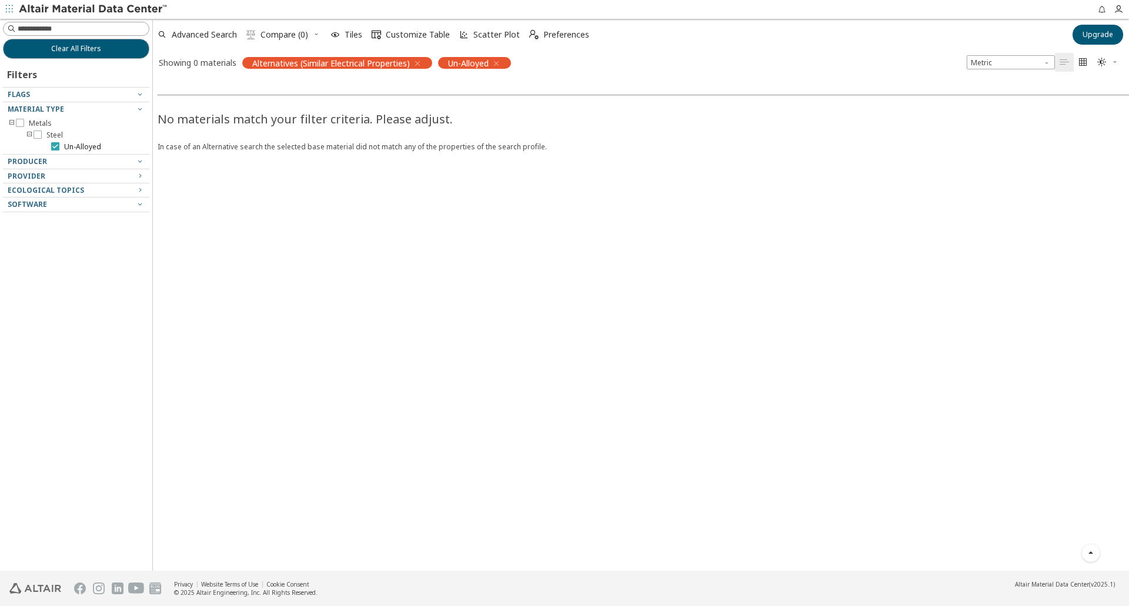
click at [53, 146] on icon at bounding box center [55, 146] width 8 height 8
click at [262, 62] on span "Alternatives (Similar Electrical Properties)" at bounding box center [331, 63] width 158 height 11
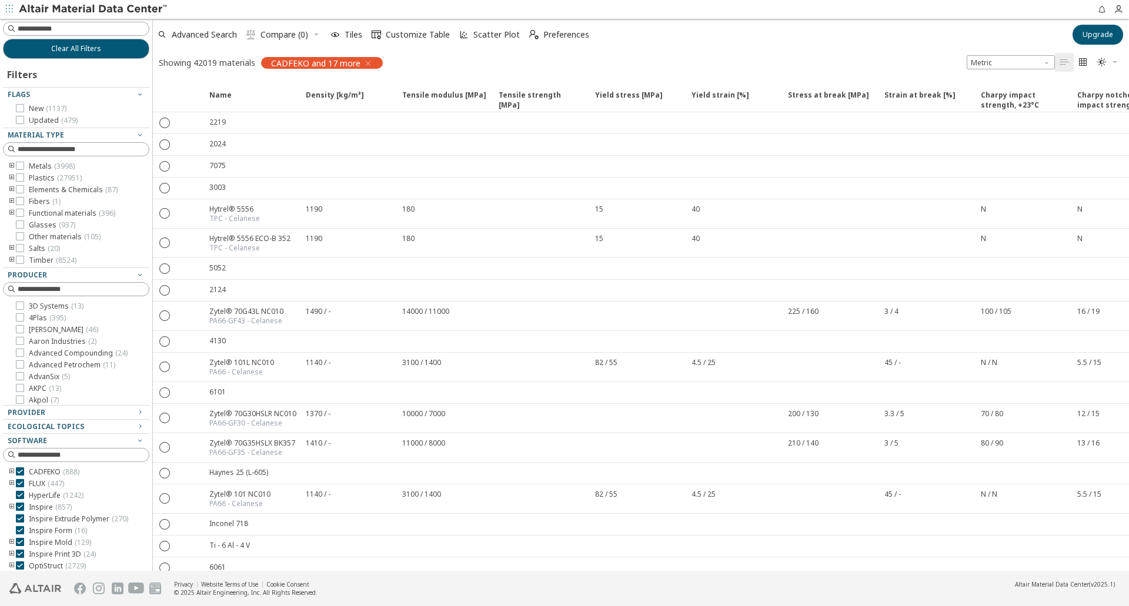
click at [11, 166] on icon "toogle group" at bounding box center [12, 166] width 8 height 9
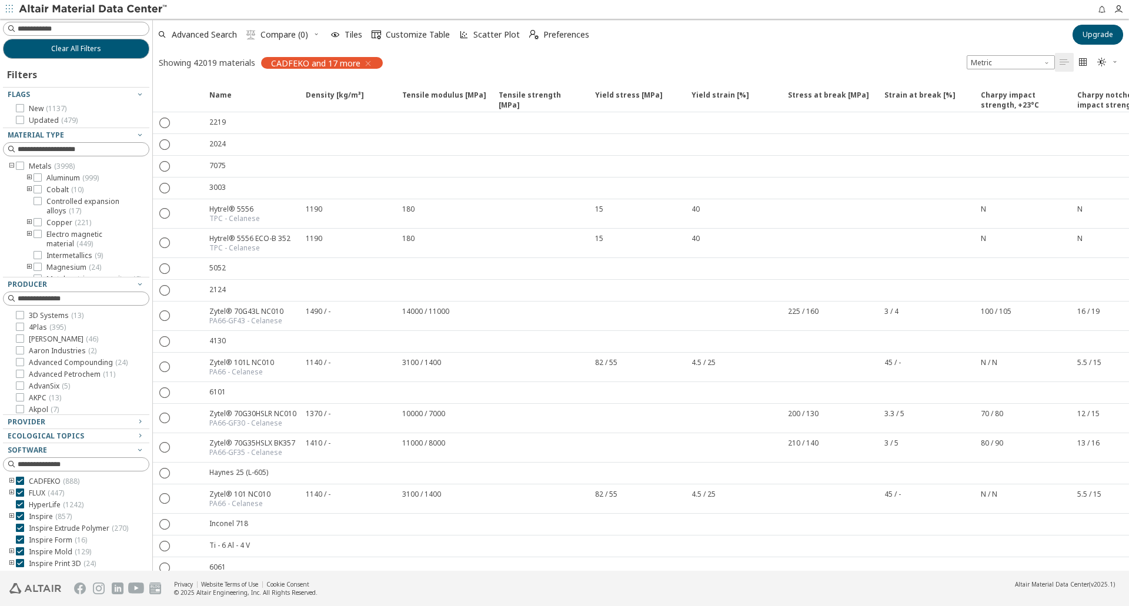
click at [26, 178] on icon "toogle group" at bounding box center [29, 177] width 8 height 9
click at [30, 178] on icon "toogle group" at bounding box center [29, 177] width 8 height 9
click at [29, 188] on icon "toogle group" at bounding box center [29, 182] width 8 height 9
click at [54, 210] on icon at bounding box center [55, 206] width 8 height 8
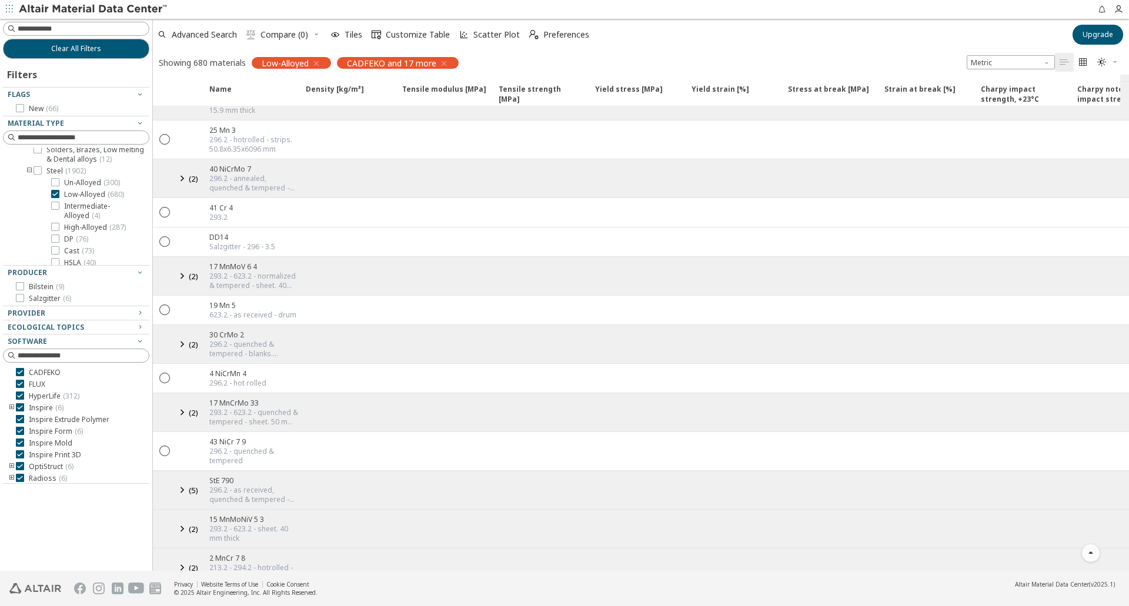
scroll to position [1587, 0]
click at [146, 8] on img at bounding box center [94, 10] width 150 height 12
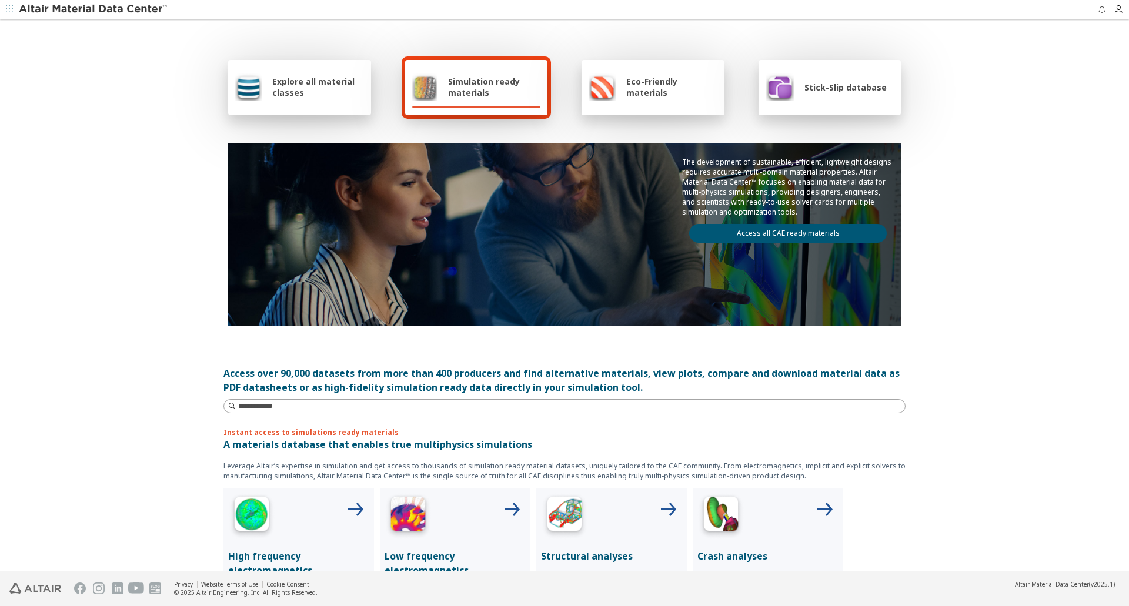
click at [658, 102] on div "Eco-Friendly materials" at bounding box center [652, 87] width 143 height 55
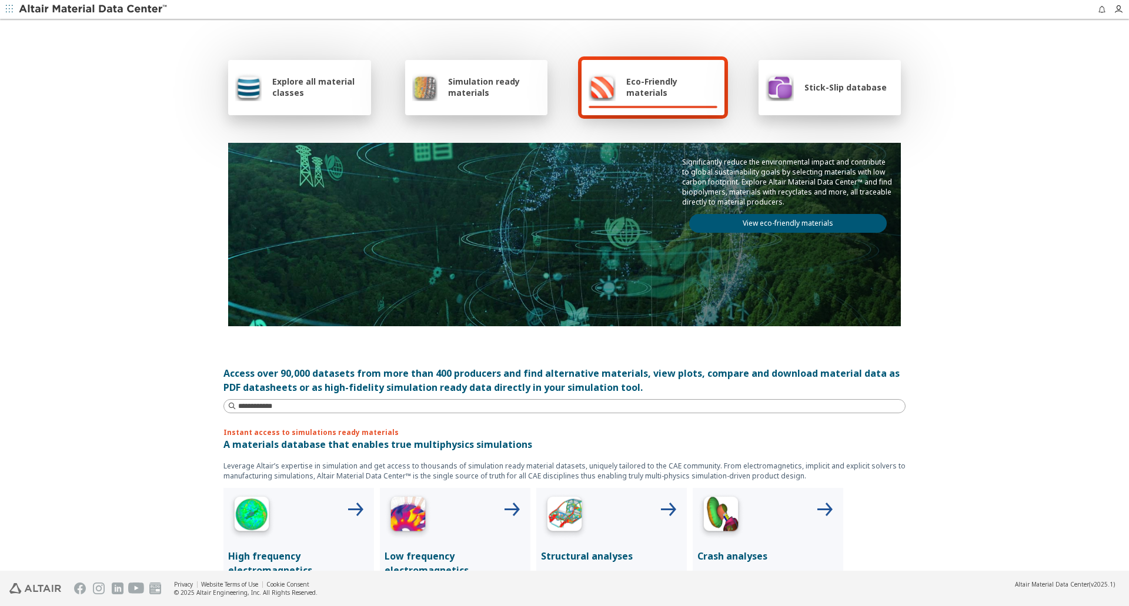
click at [787, 228] on link "View eco-friendly materials" at bounding box center [788, 223] width 198 height 19
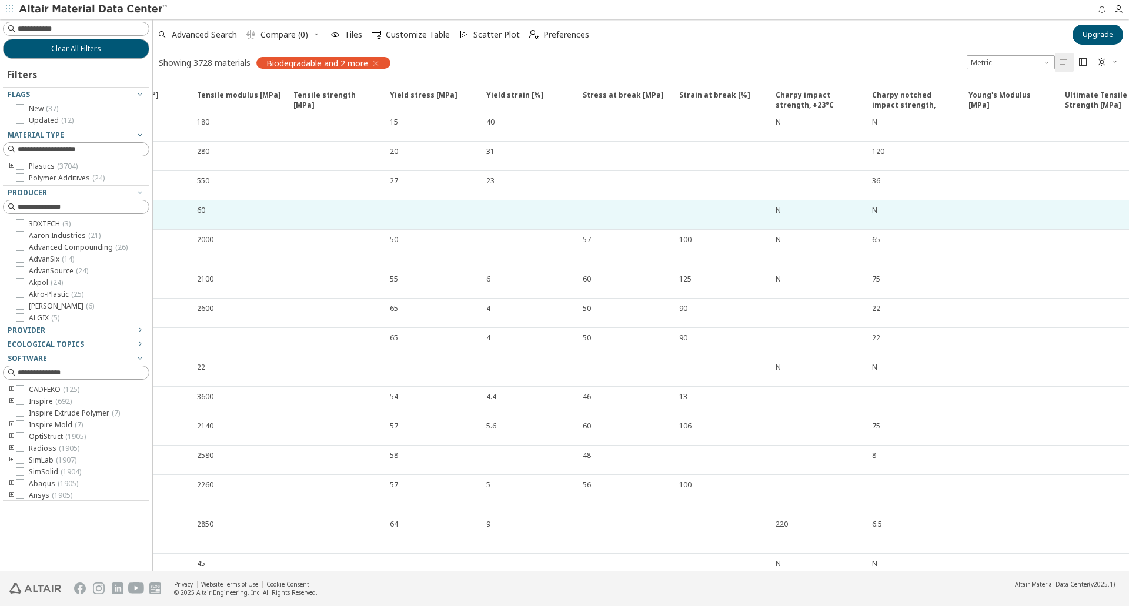
drag, startPoint x: 0, startPoint y: 0, endPoint x: 994, endPoint y: 202, distance: 1013.9
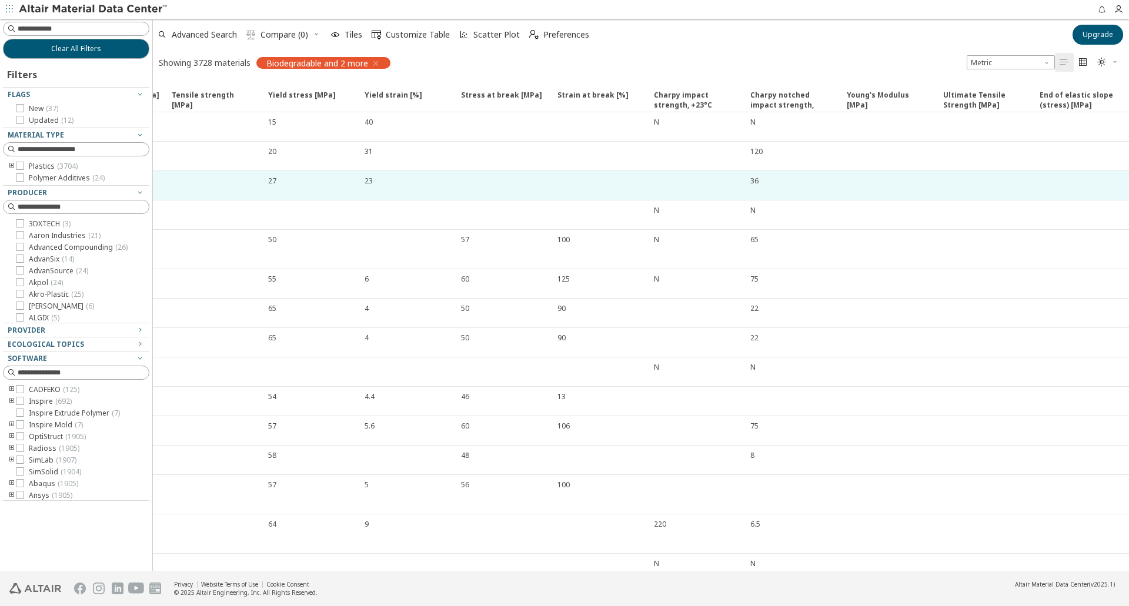
drag, startPoint x: 982, startPoint y: 206, endPoint x: 1038, endPoint y: 177, distance: 62.8
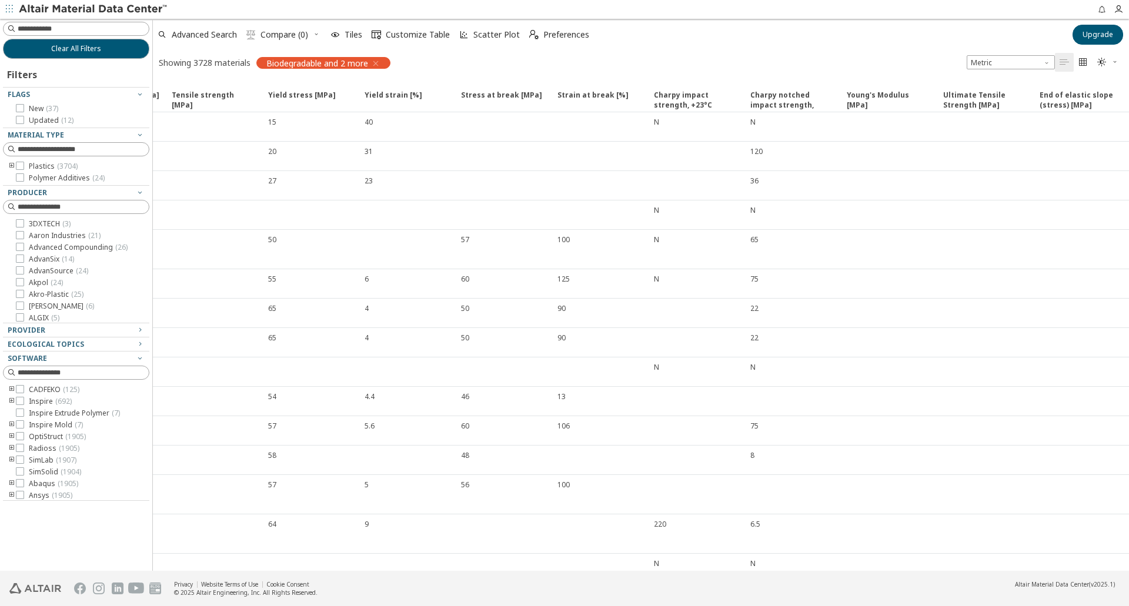
click at [371, 63] on span "button" at bounding box center [374, 64] width 12 height 12
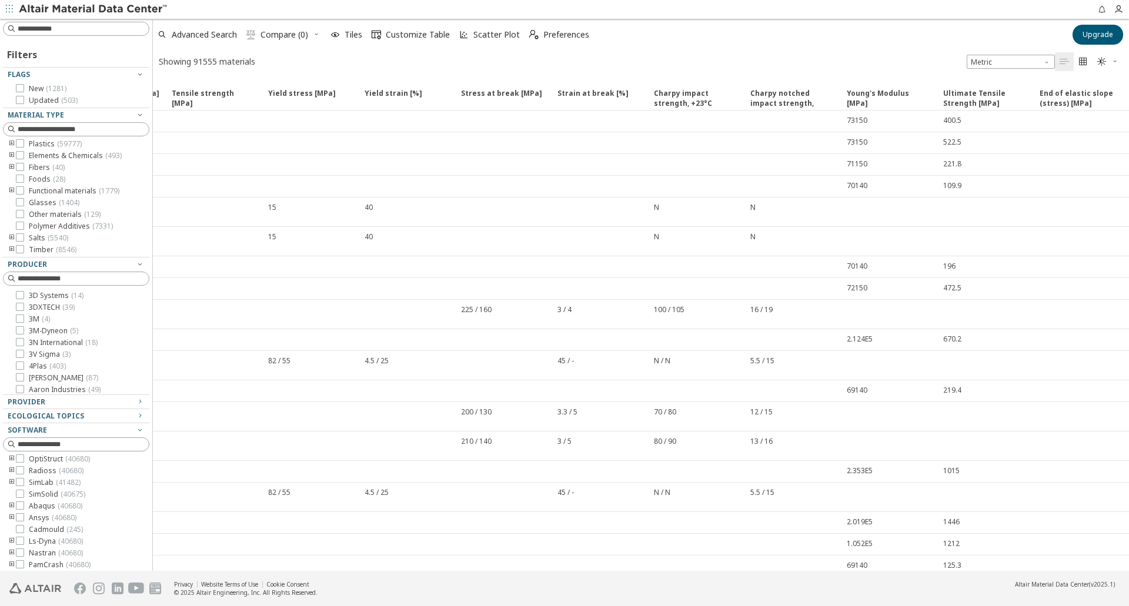
scroll to position [106, 0]
